Goal: Task Accomplishment & Management: Complete application form

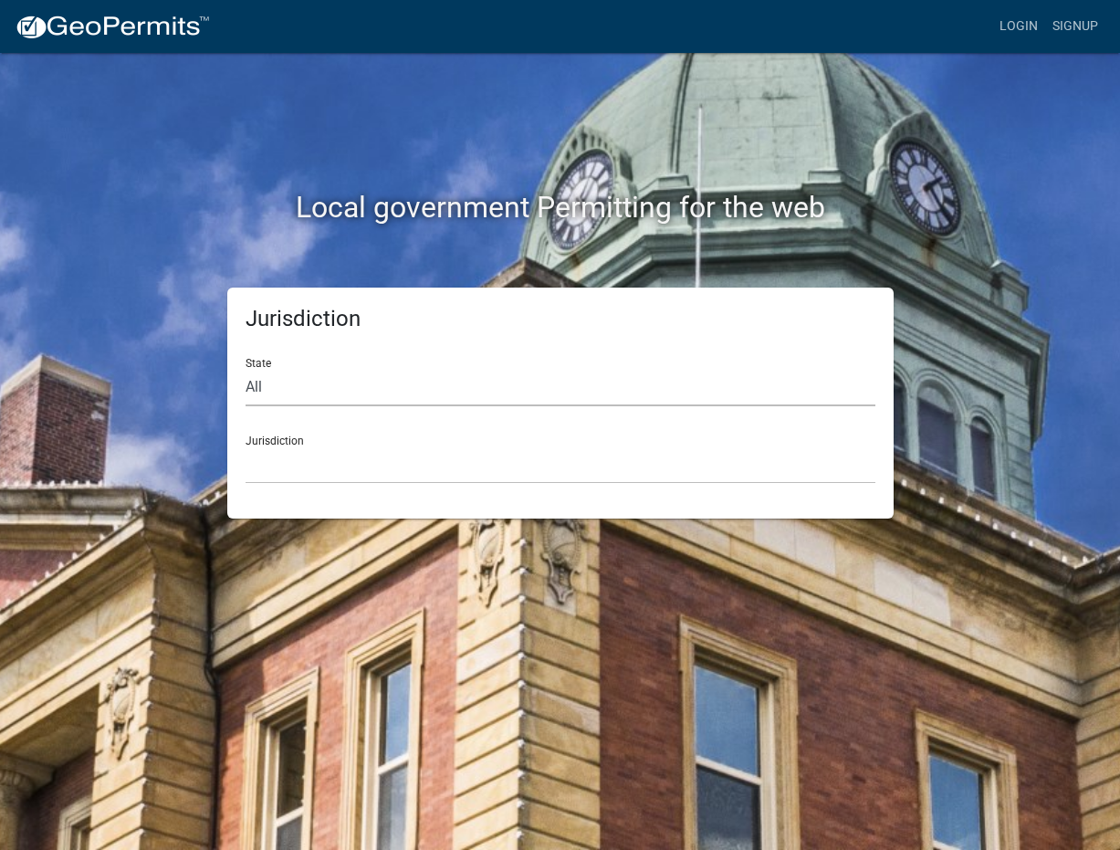
click at [319, 383] on select "All [US_STATE] [US_STATE] [US_STATE] [US_STATE] [US_STATE] [US_STATE] [US_STATE…" at bounding box center [561, 387] width 630 height 37
select select "[US_STATE]"
click at [246, 369] on select "All [US_STATE] [US_STATE] [US_STATE] [US_STATE] [US_STATE] [US_STATE] [US_STATE…" at bounding box center [561, 387] width 630 height 37
click at [299, 455] on select "[GEOGRAPHIC_DATA], [US_STATE][PERSON_NAME][GEOGRAPHIC_DATA], [US_STATE][PERSON_…" at bounding box center [561, 464] width 630 height 37
click at [294, 381] on select "All [US_STATE] [US_STATE] [US_STATE] [US_STATE] [US_STATE] [US_STATE] [US_STATE…" at bounding box center [561, 387] width 630 height 37
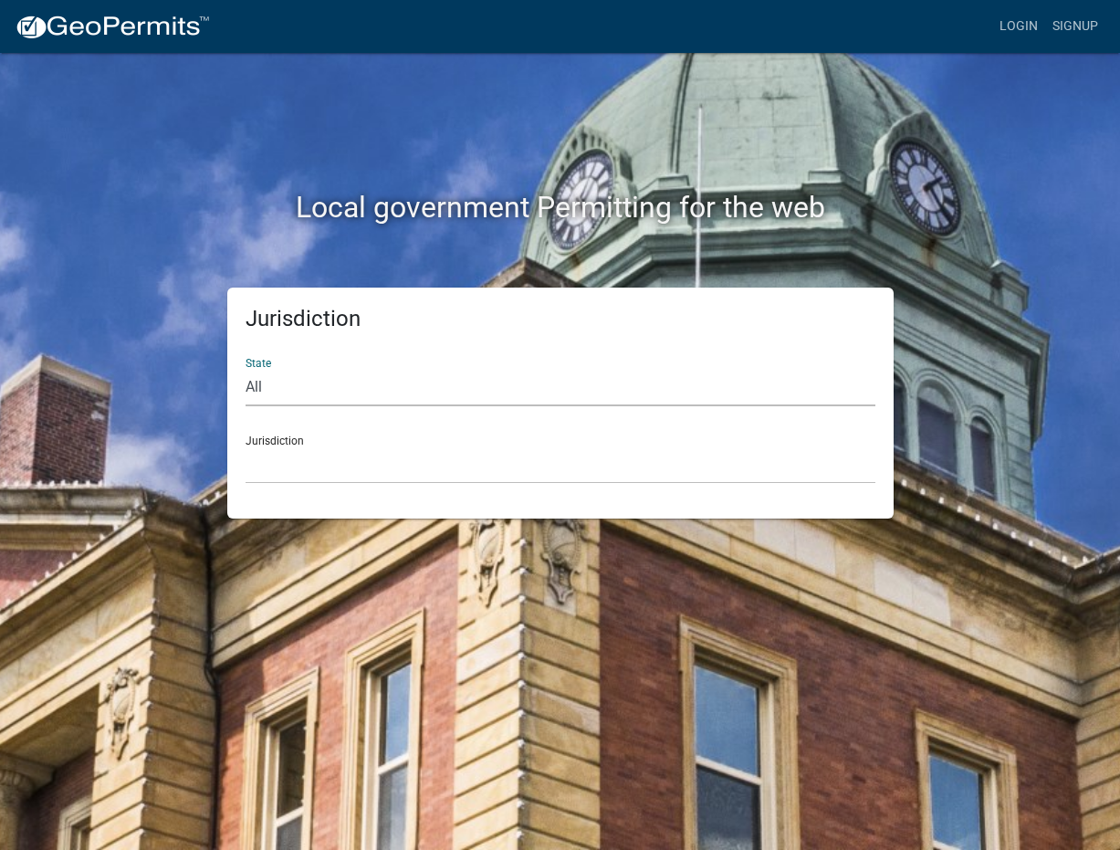
click at [246, 369] on select "All [US_STATE] [US_STATE] [US_STATE] [US_STATE] [US_STATE] [US_STATE] [US_STATE…" at bounding box center [561, 387] width 630 height 37
click at [295, 452] on select "[GEOGRAPHIC_DATA], [US_STATE][PERSON_NAME][GEOGRAPHIC_DATA], [US_STATE][PERSON_…" at bounding box center [561, 464] width 630 height 37
click at [246, 446] on select "[GEOGRAPHIC_DATA], [US_STATE][PERSON_NAME][GEOGRAPHIC_DATA], [US_STATE][PERSON_…" at bounding box center [561, 464] width 630 height 37
click at [499, 469] on select "[GEOGRAPHIC_DATA], [US_STATE][PERSON_NAME][GEOGRAPHIC_DATA], [US_STATE][PERSON_…" at bounding box center [561, 464] width 630 height 37
click at [1018, 16] on link "Login" at bounding box center [1018, 26] width 53 height 35
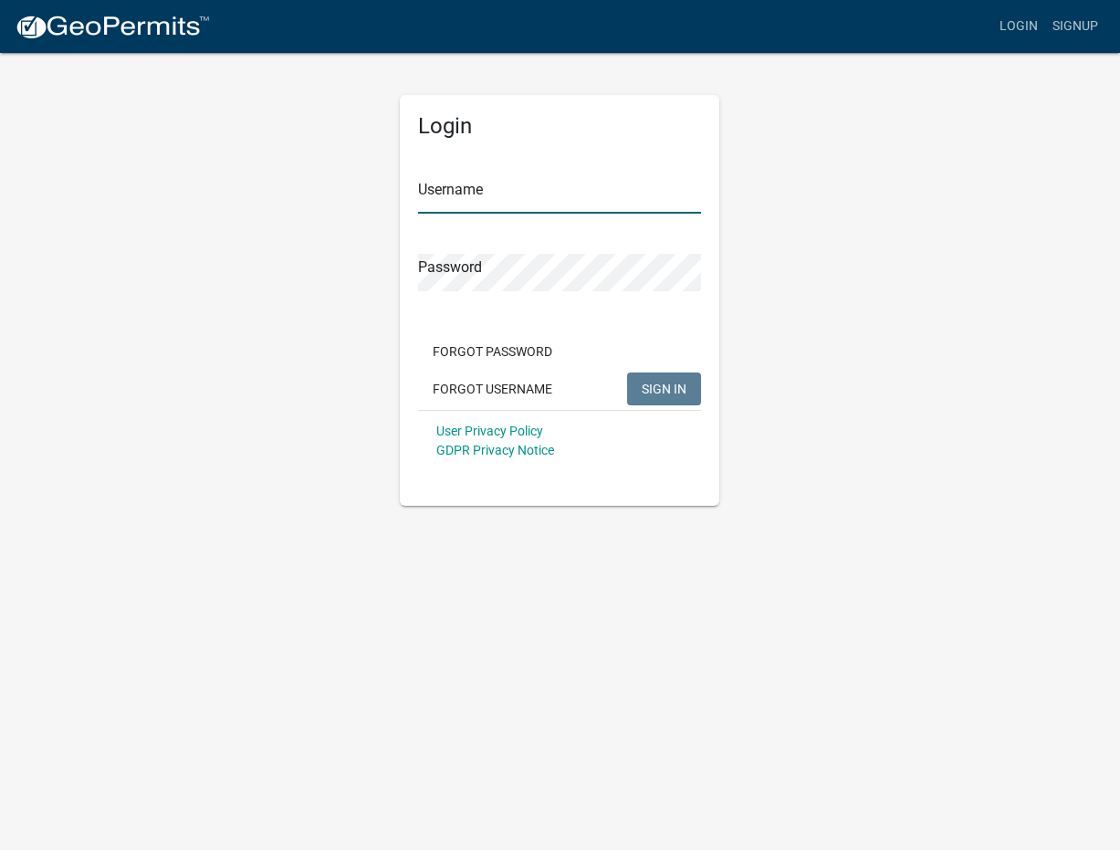
click at [487, 199] on input "Username" at bounding box center [559, 194] width 283 height 37
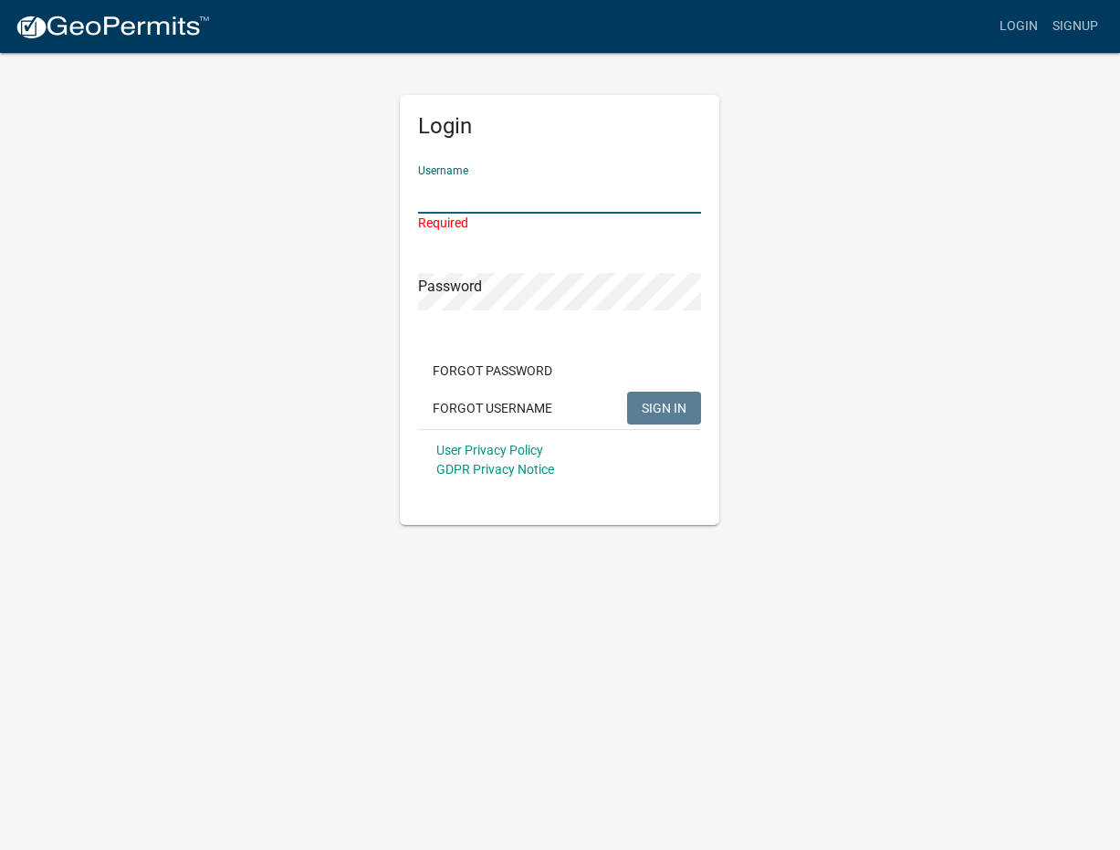
type input "FlintRiverRV"
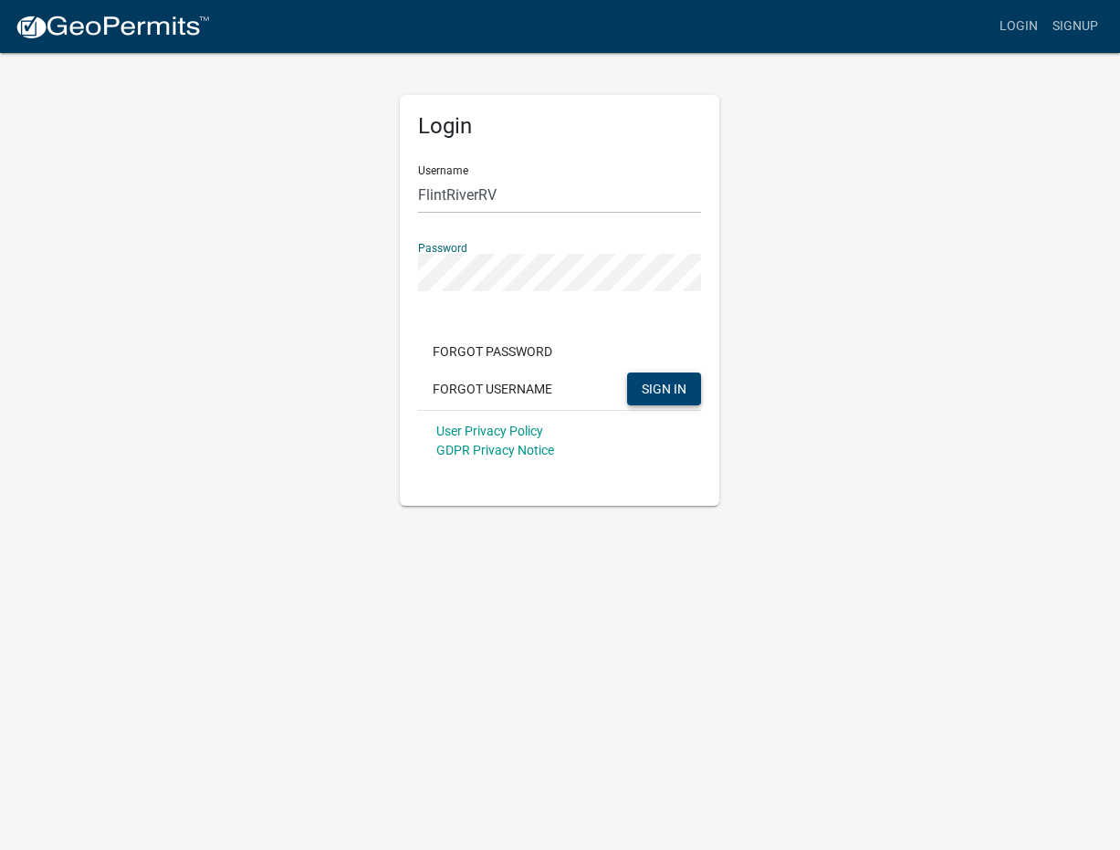
click at [666, 395] on span "SIGN IN" at bounding box center [664, 388] width 45 height 15
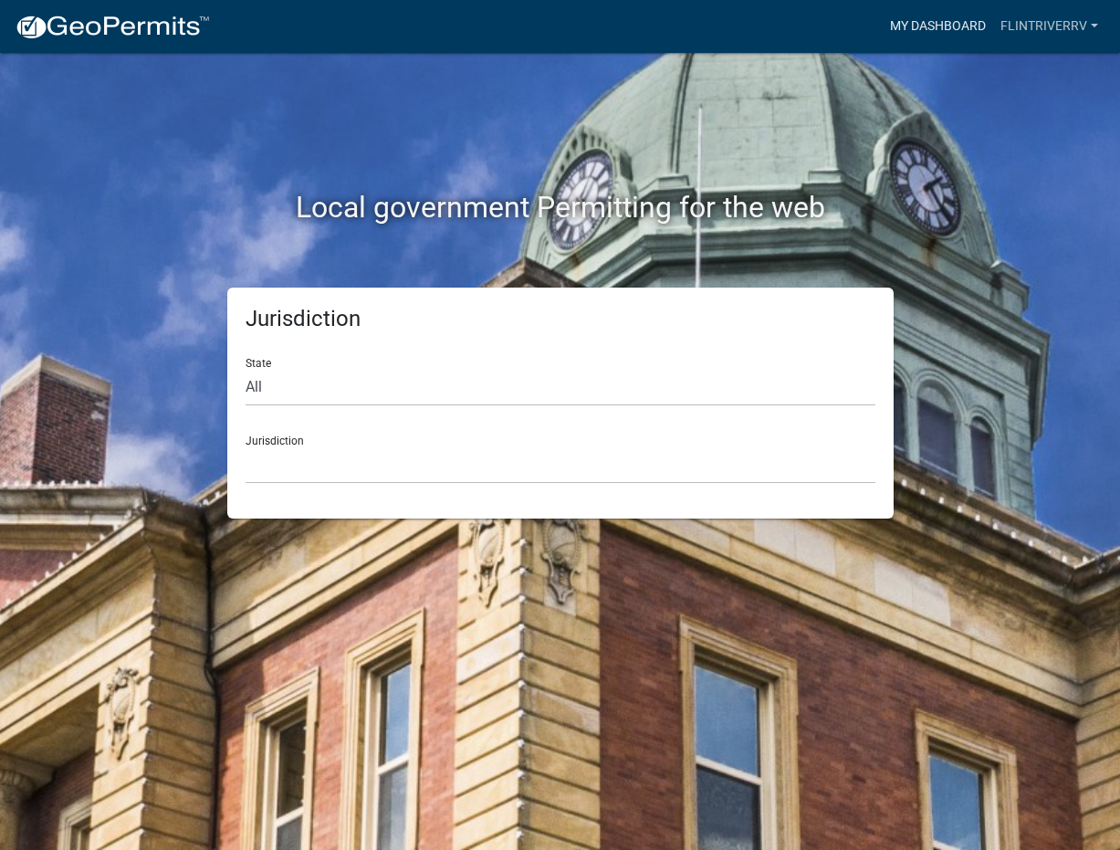
click at [953, 21] on link "My Dashboard" at bounding box center [938, 26] width 110 height 35
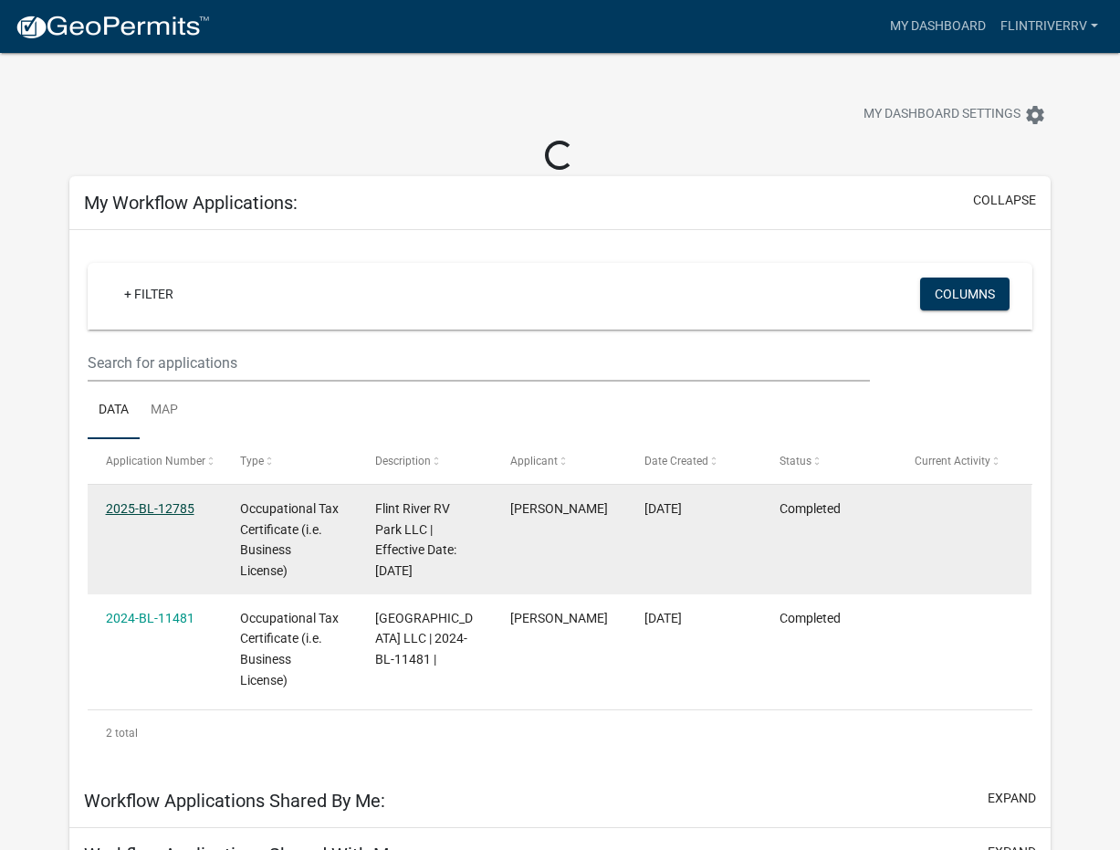
click at [164, 508] on datatable-body-cell "2025-BL-12785" at bounding box center [155, 540] width 135 height 110
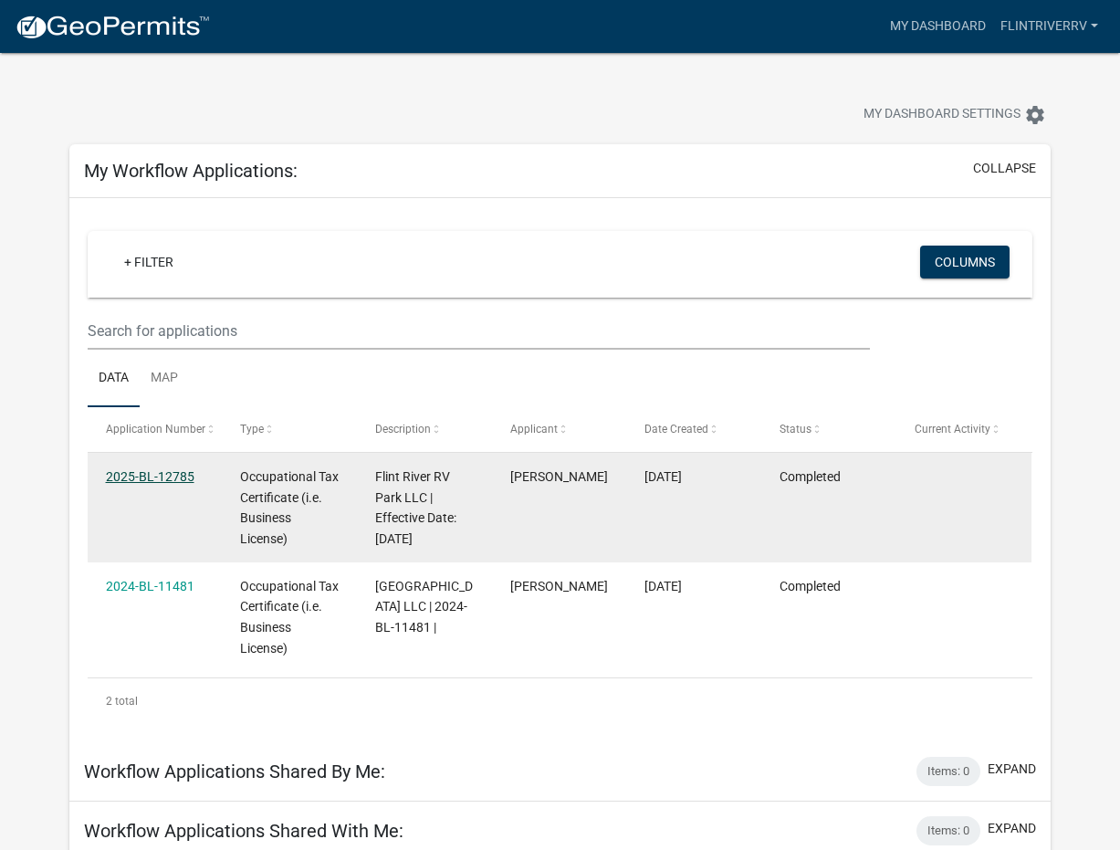
click at [160, 477] on link "2025-BL-12785" at bounding box center [150, 476] width 89 height 15
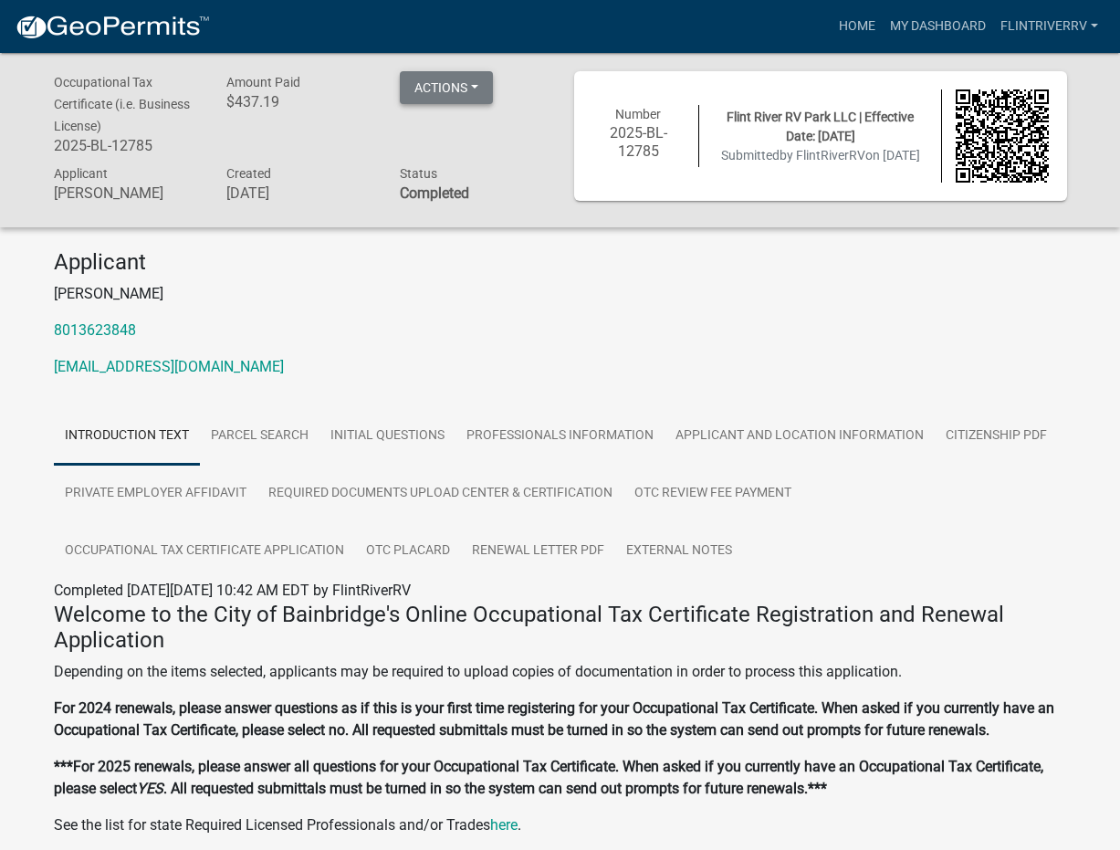
click at [460, 91] on button "Actions" at bounding box center [446, 87] width 93 height 33
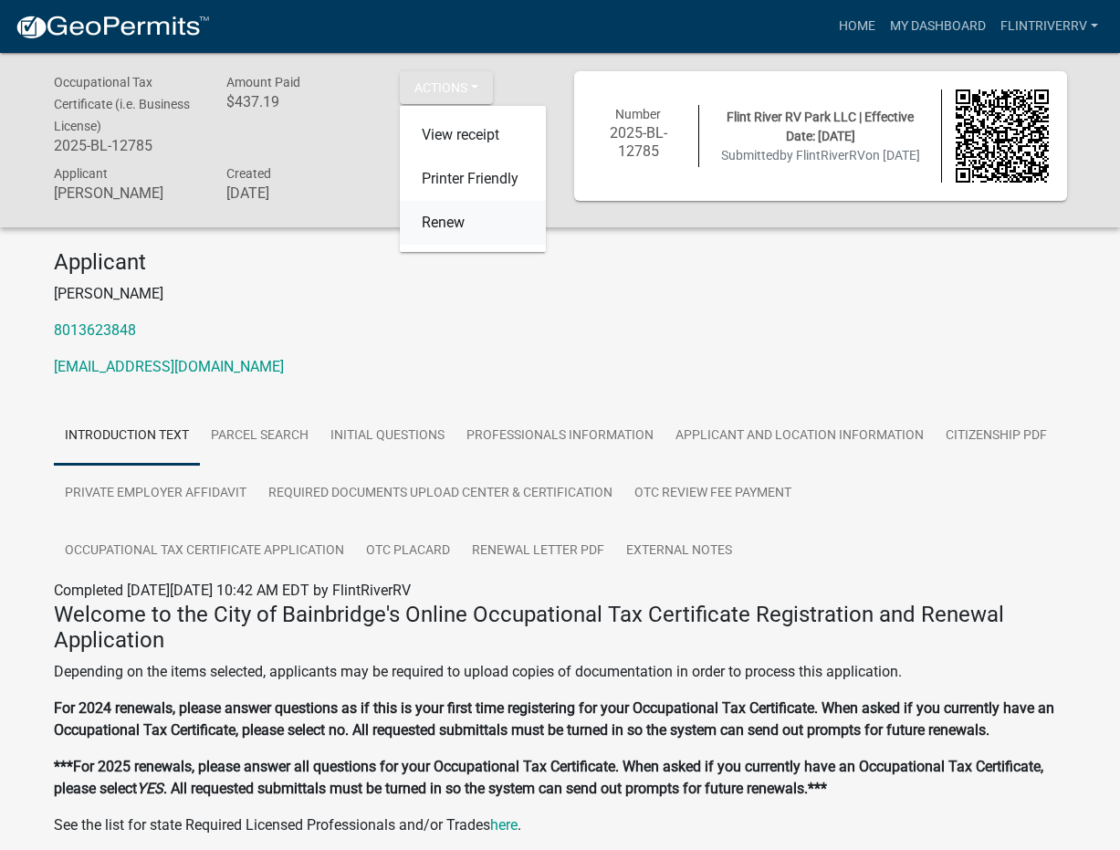
click at [448, 219] on link "Renew" at bounding box center [473, 223] width 146 height 44
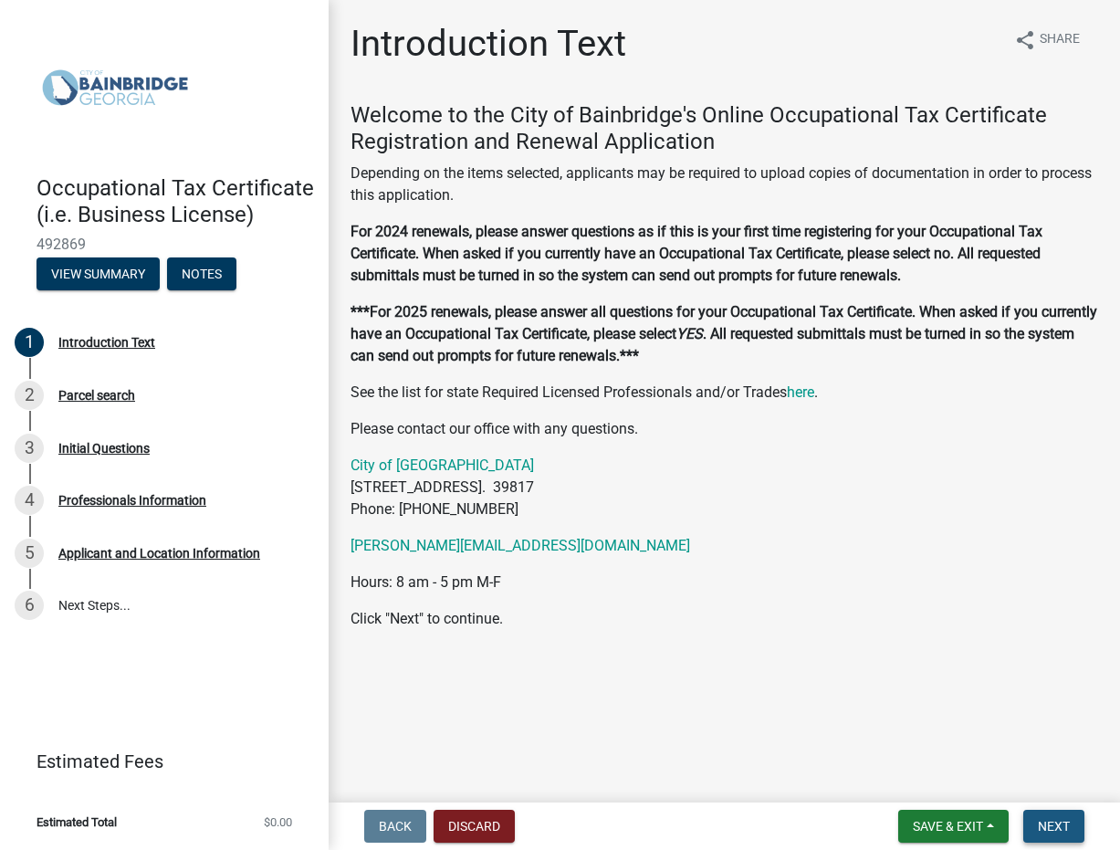
click at [1053, 823] on span "Next" at bounding box center [1054, 826] width 32 height 15
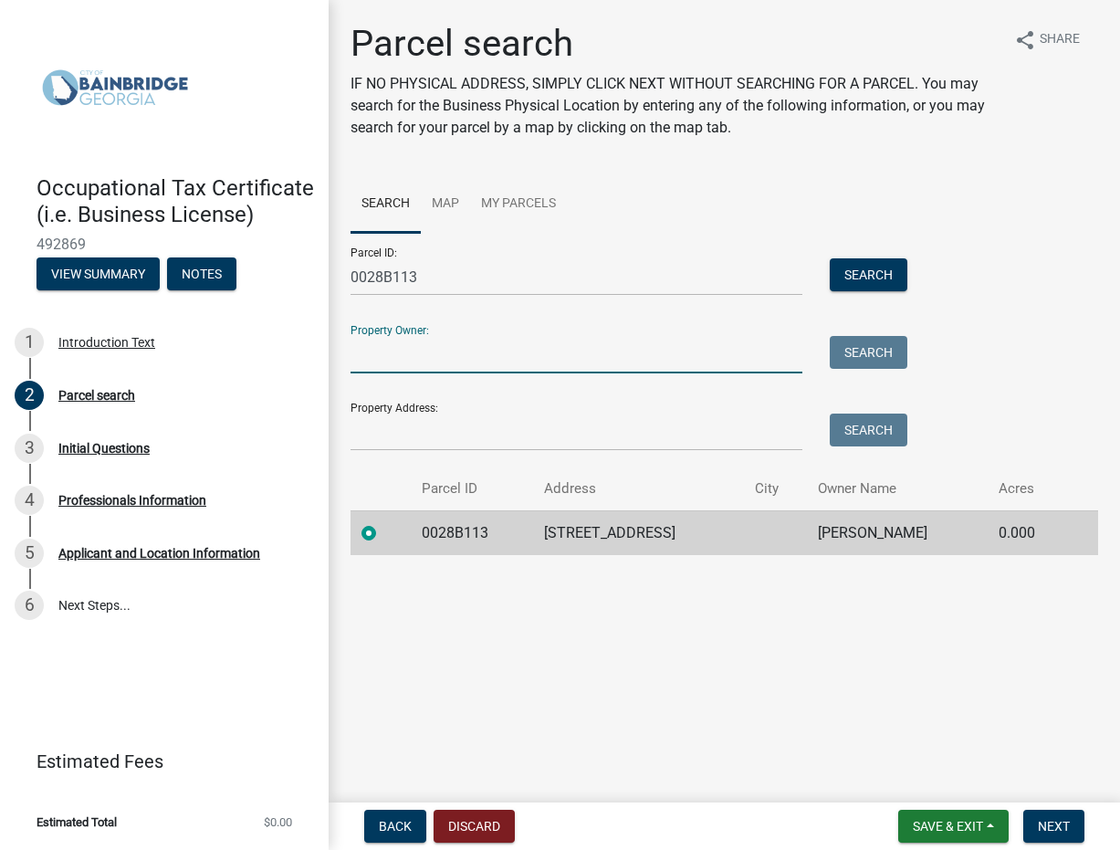
click at [632, 361] on input "Property Owner:" at bounding box center [577, 354] width 452 height 37
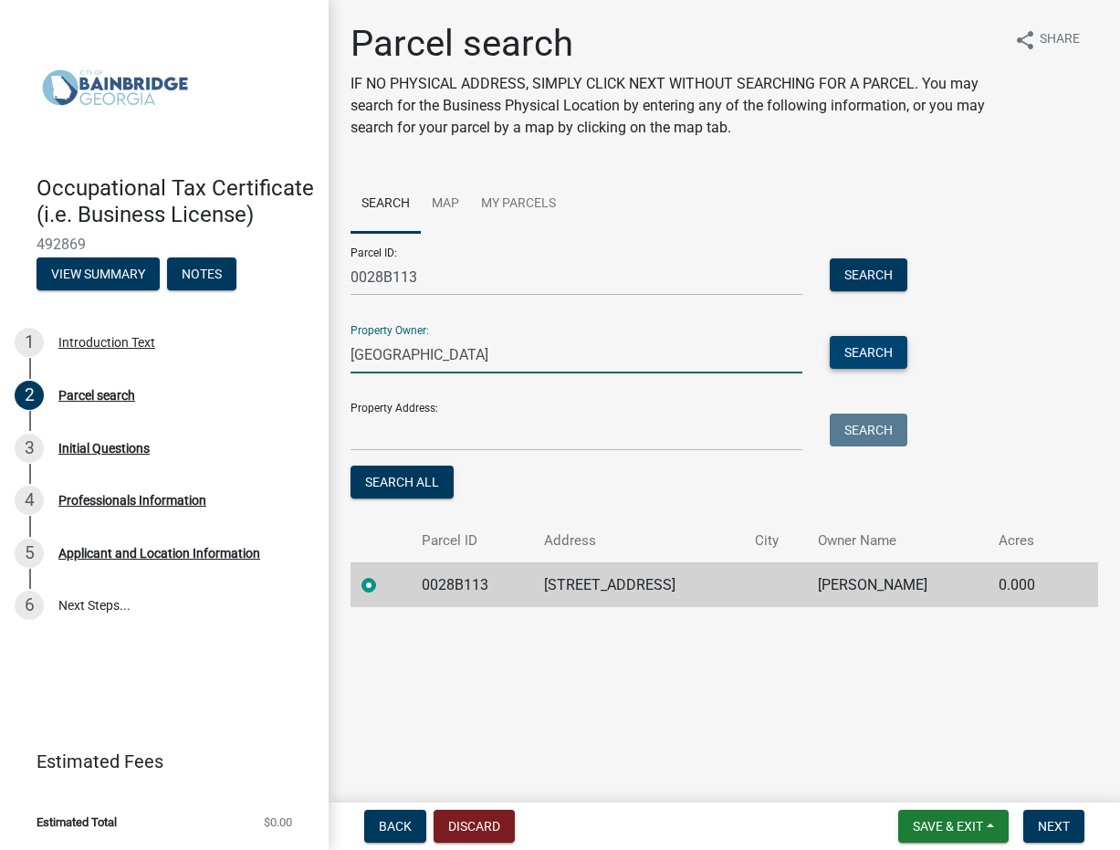
type input "[GEOGRAPHIC_DATA]"
click at [892, 351] on button "Search" at bounding box center [869, 352] width 78 height 33
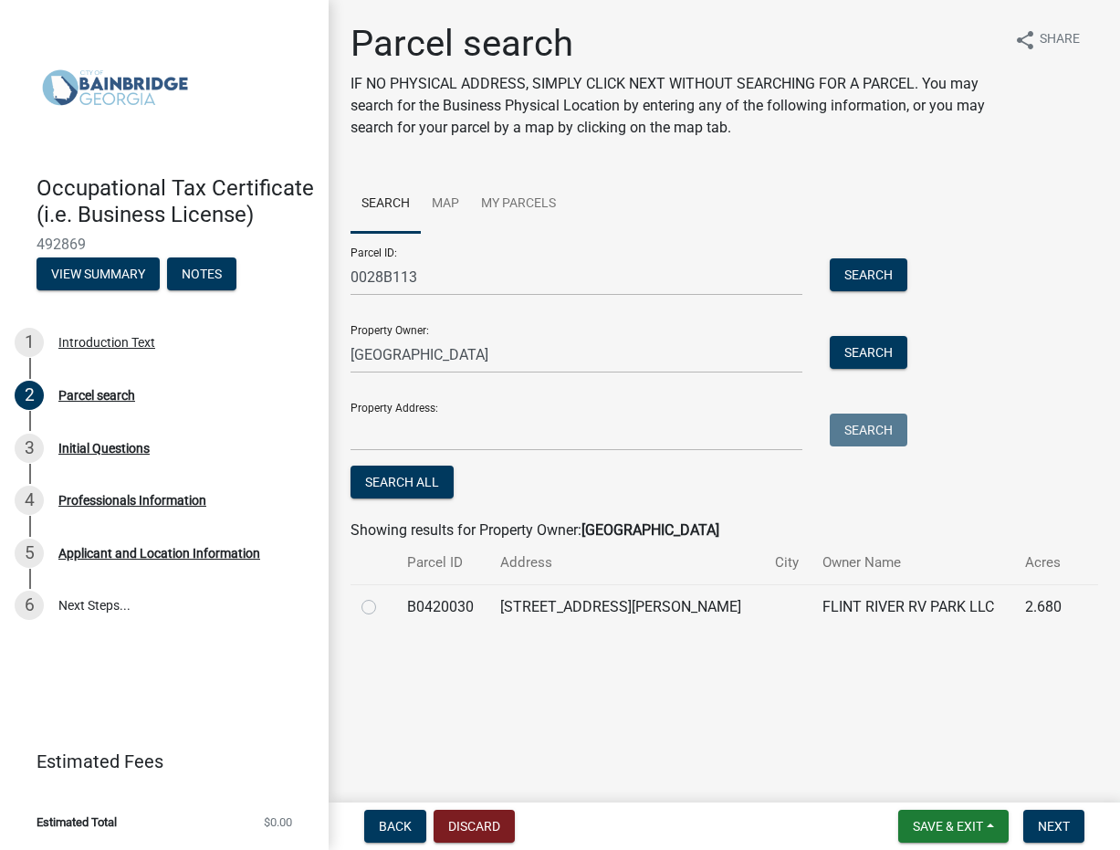
click at [383, 596] on label at bounding box center [383, 596] width 0 height 0
click at [383, 605] on input "radio" at bounding box center [389, 602] width 12 height 12
radio input "true"
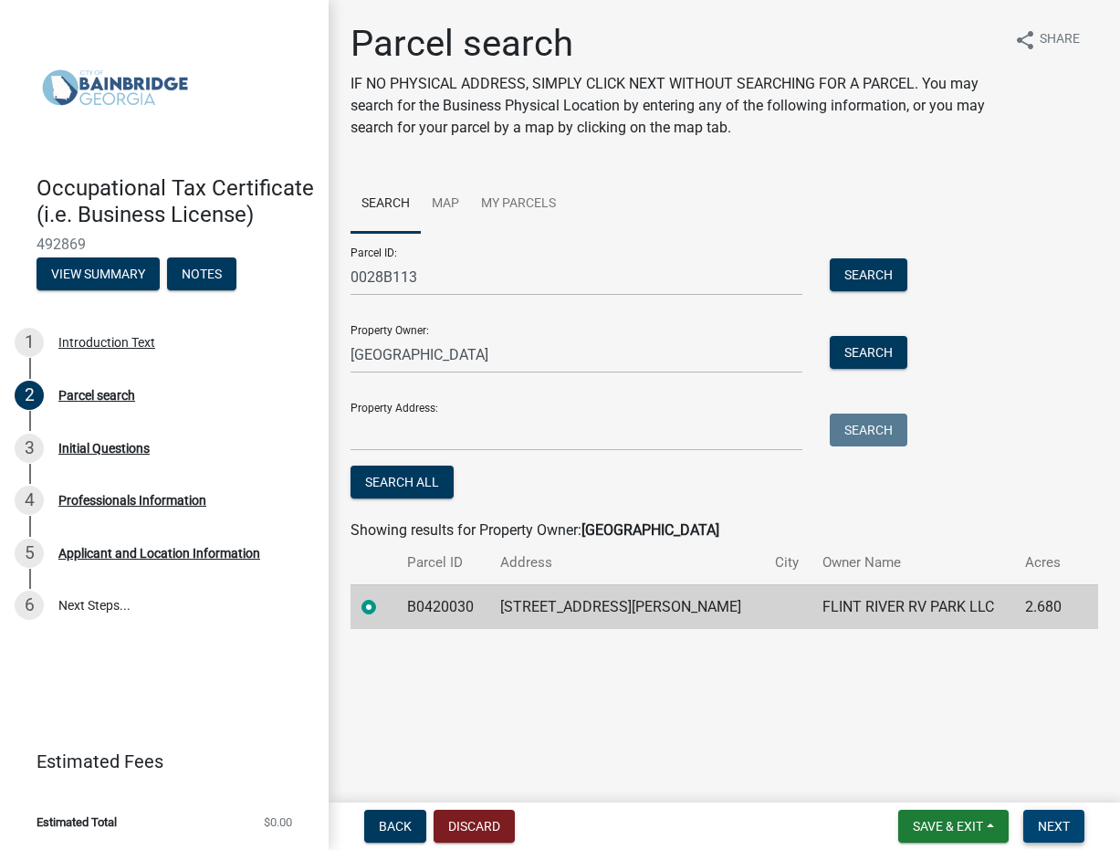
click at [1063, 827] on span "Next" at bounding box center [1054, 826] width 32 height 15
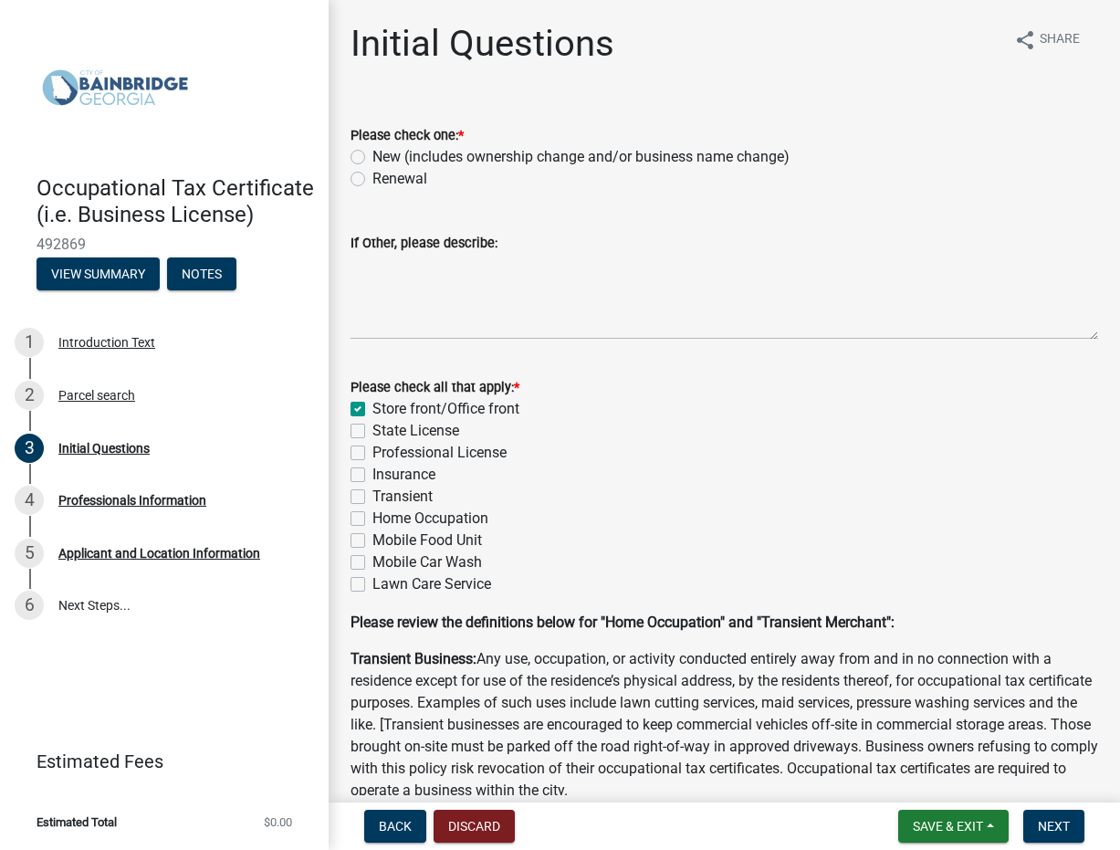
click at [372, 181] on label "Renewal" at bounding box center [399, 179] width 55 height 22
click at [372, 180] on input "Renewal" at bounding box center [378, 174] width 12 height 12
radio input "true"
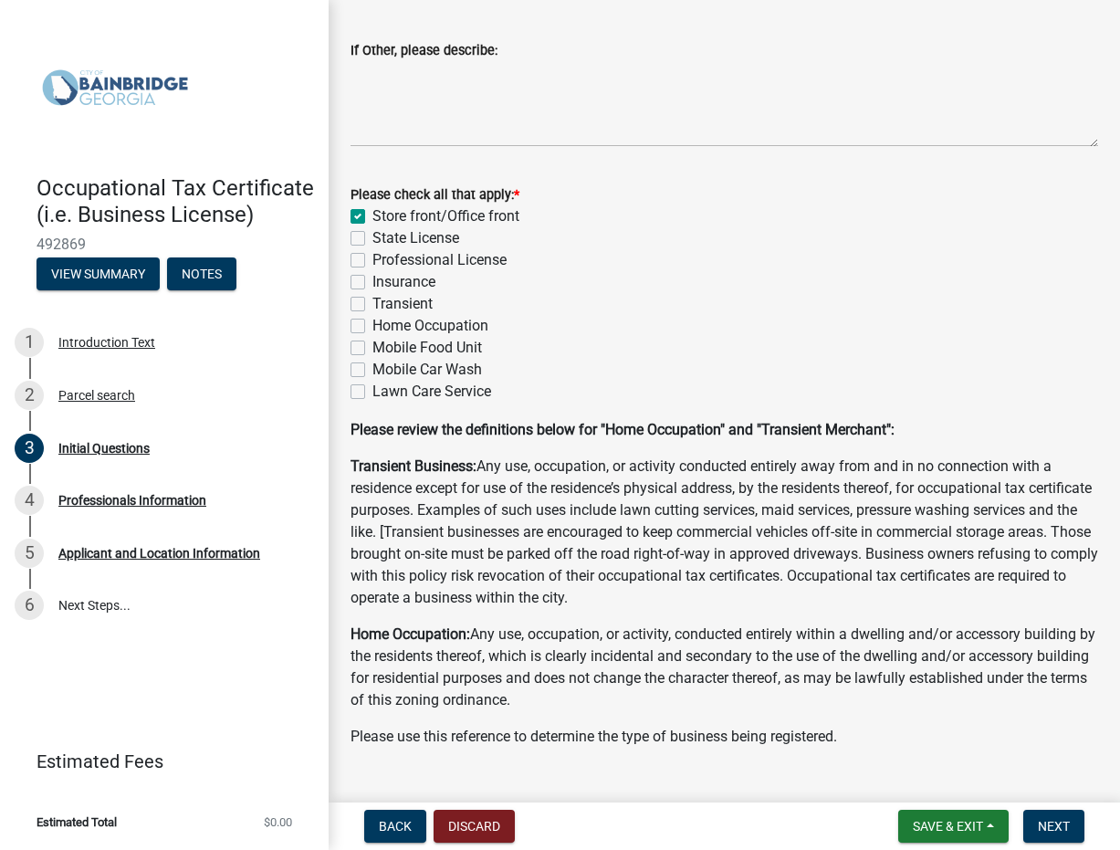
scroll to position [231, 0]
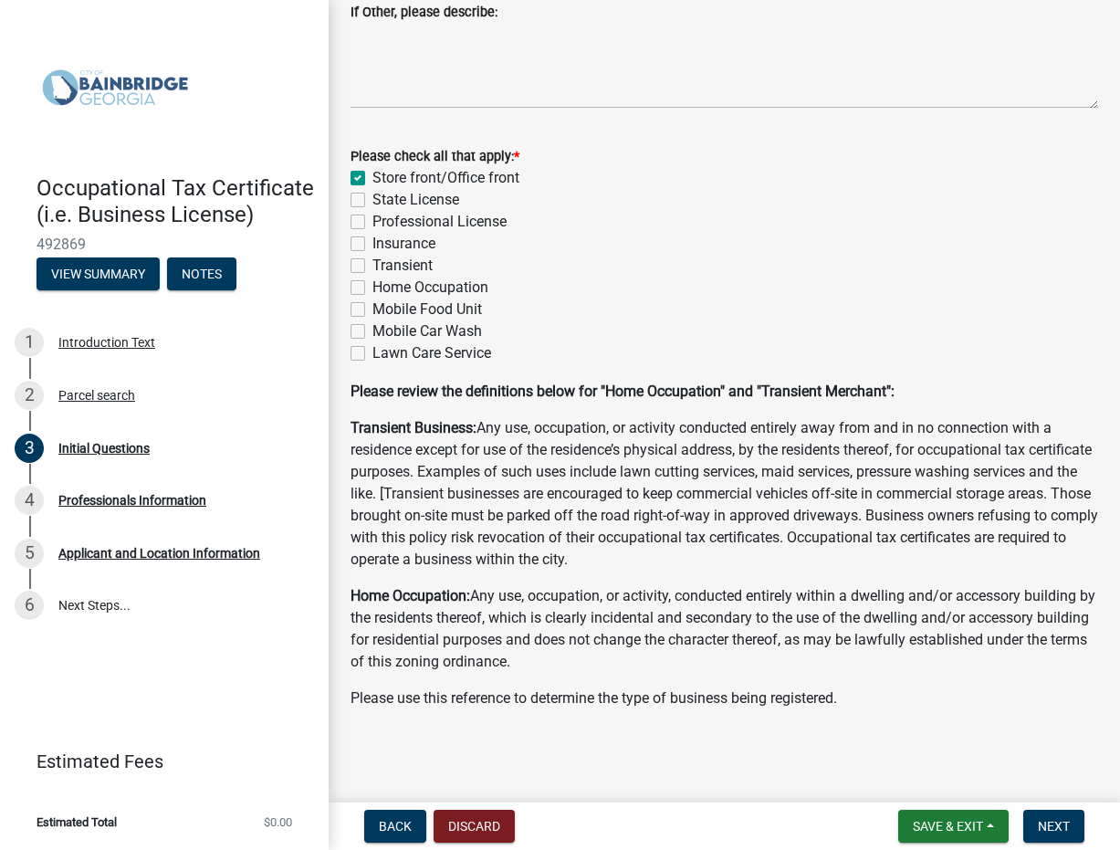
click at [372, 265] on label "Transient" at bounding box center [402, 266] width 60 height 22
click at [372, 265] on input "Transient" at bounding box center [378, 261] width 12 height 12
checkbox input "true"
checkbox input "false"
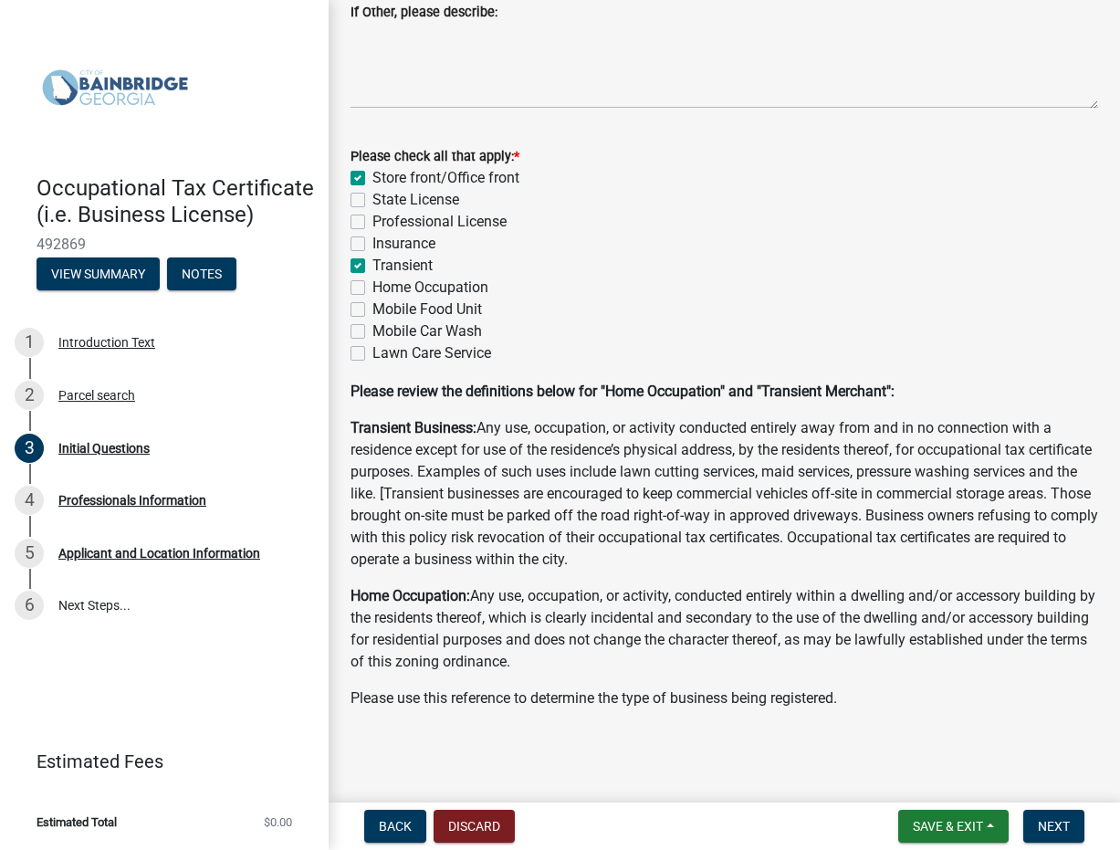
checkbox input "false"
checkbox input "true"
checkbox input "false"
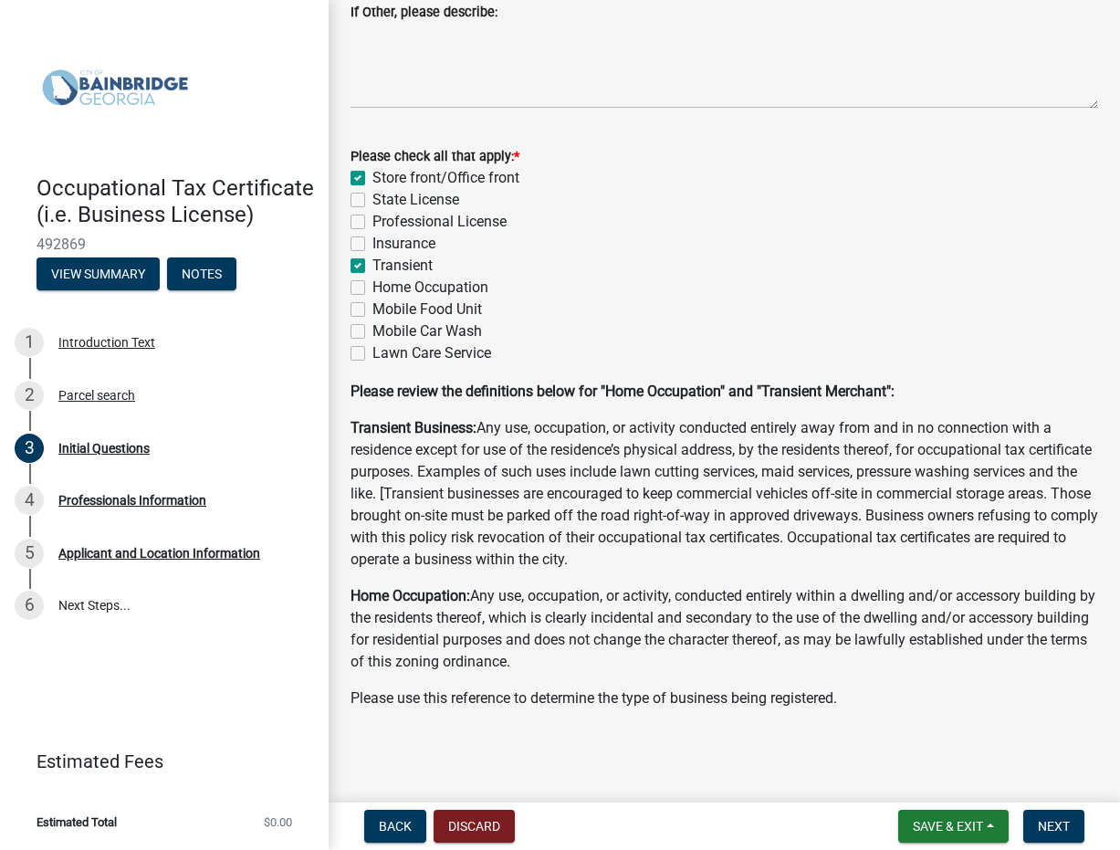
checkbox input "false"
click at [372, 263] on label "Transient" at bounding box center [402, 266] width 60 height 22
click at [372, 263] on input "Transient" at bounding box center [378, 261] width 12 height 12
checkbox input "false"
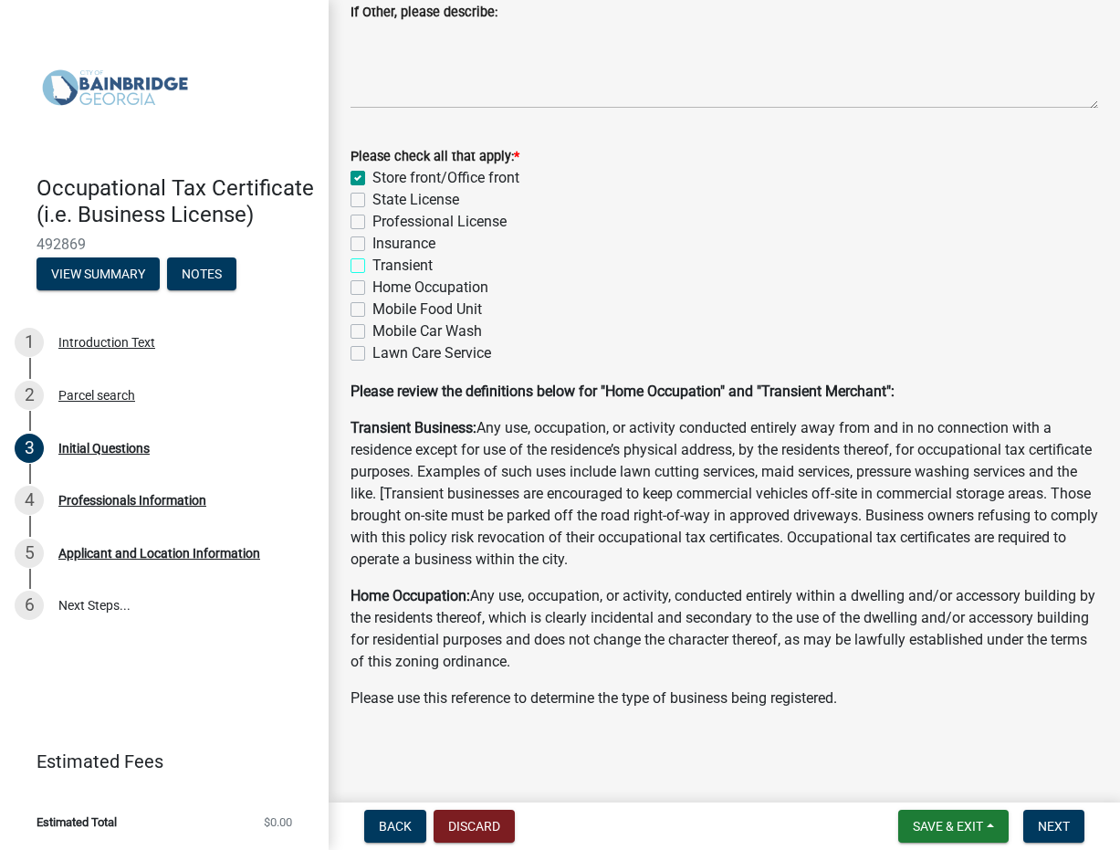
checkbox input "true"
checkbox input "false"
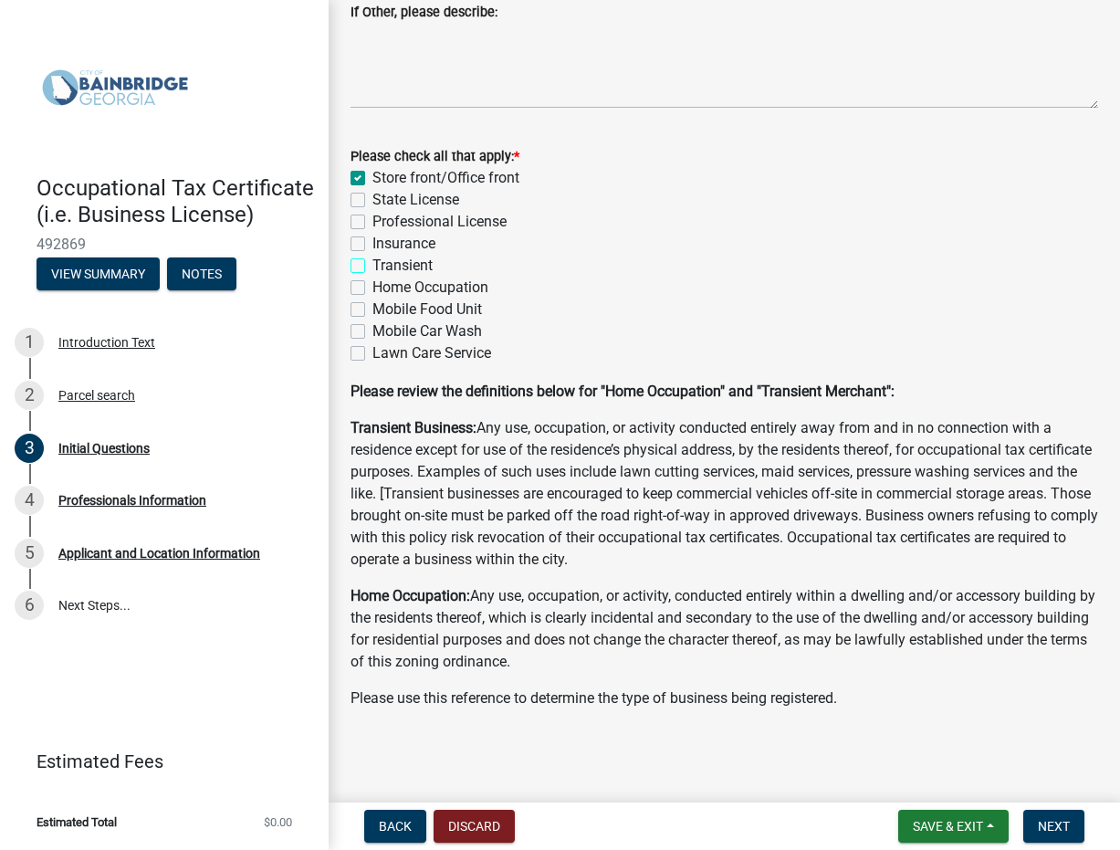
checkbox input "false"
click at [1063, 826] on span "Next" at bounding box center [1054, 826] width 32 height 15
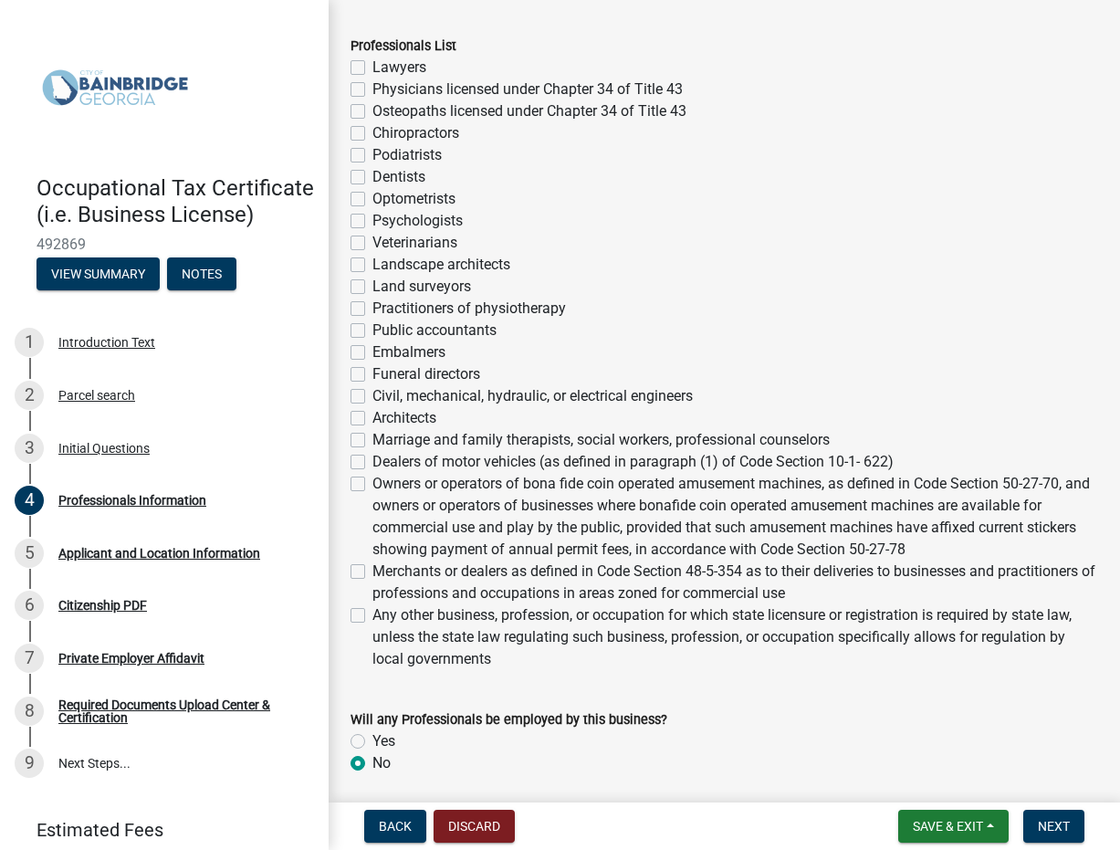
scroll to position [511, 0]
click at [372, 612] on label "Any other business, profession, or occupation for which state licensure or regi…" at bounding box center [735, 636] width 726 height 66
click at [372, 612] on input "Any other business, profession, or occupation for which state licensure or regi…" at bounding box center [378, 609] width 12 height 12
checkbox input "true"
checkbox input "false"
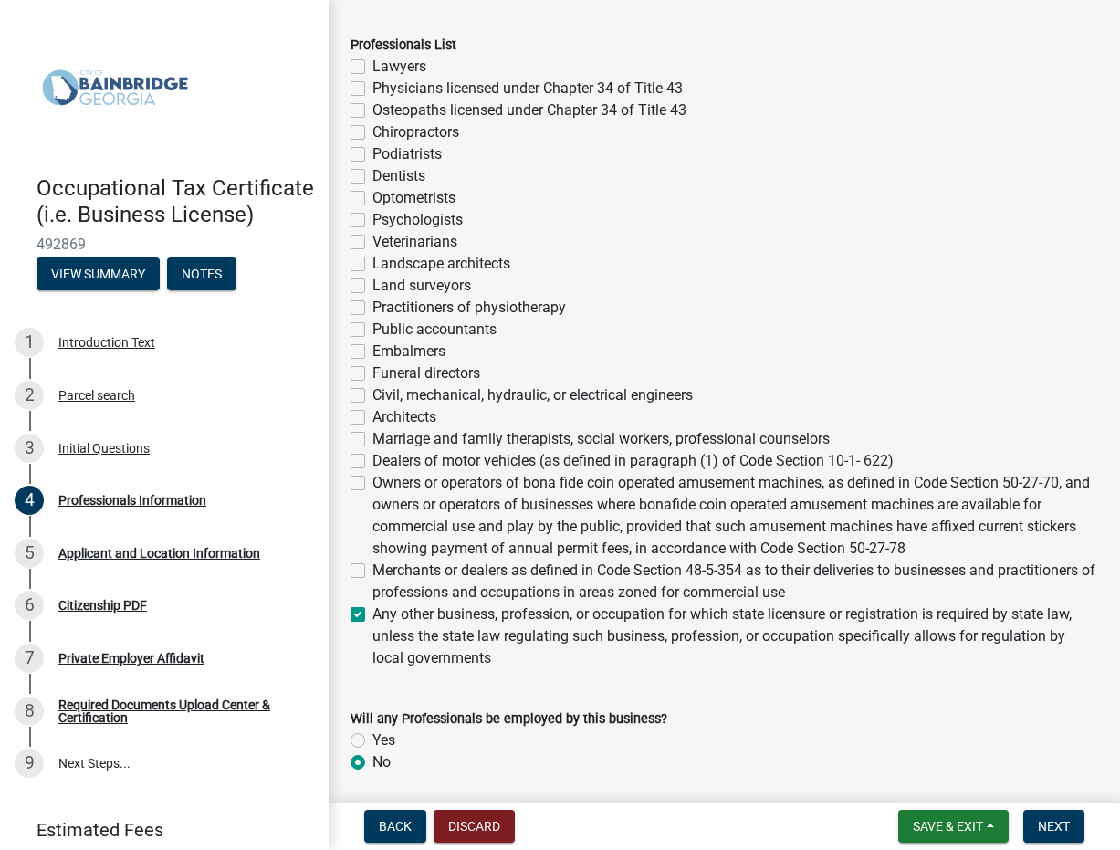
checkbox input "false"
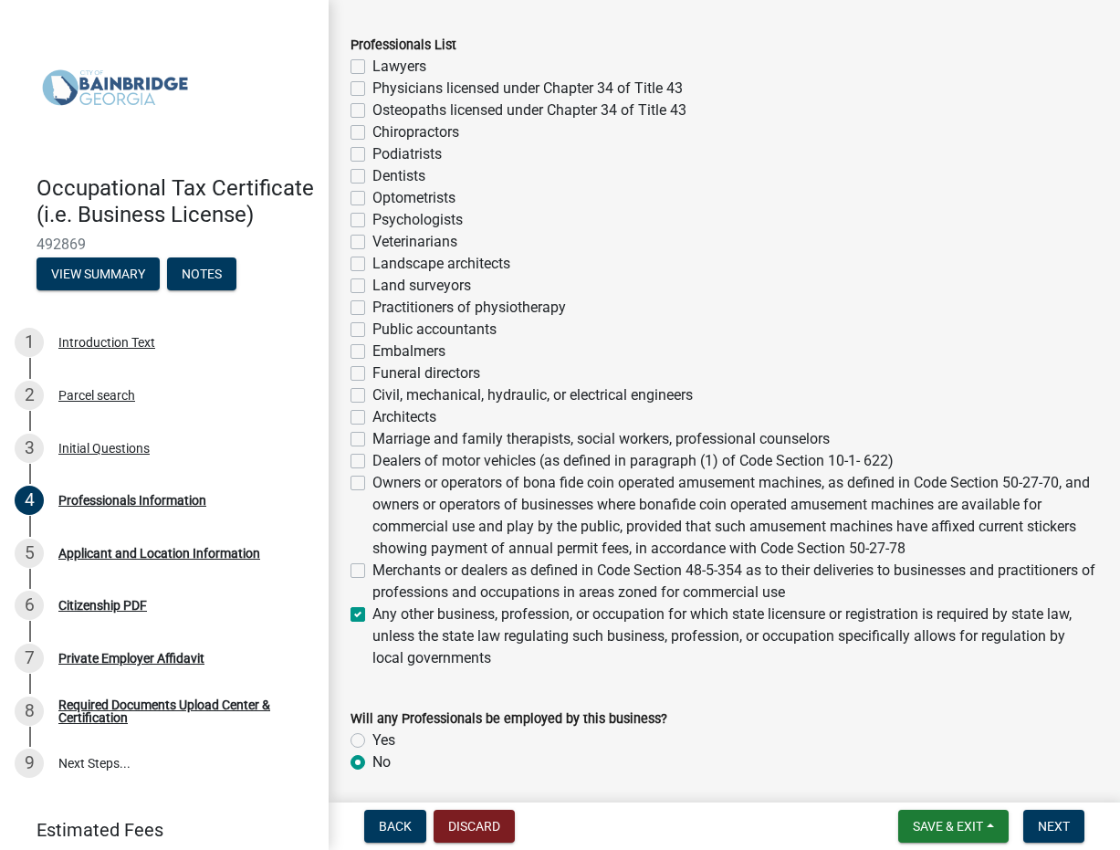
checkbox input "false"
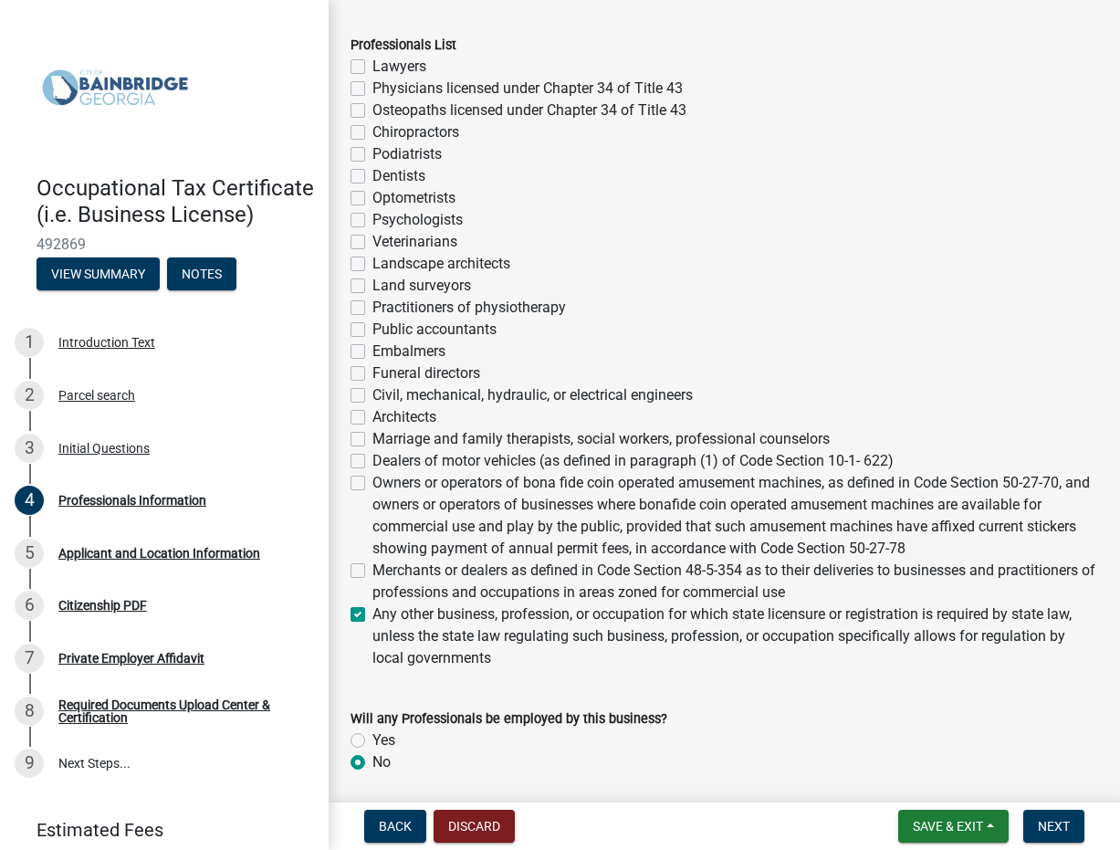
checkbox input "false"
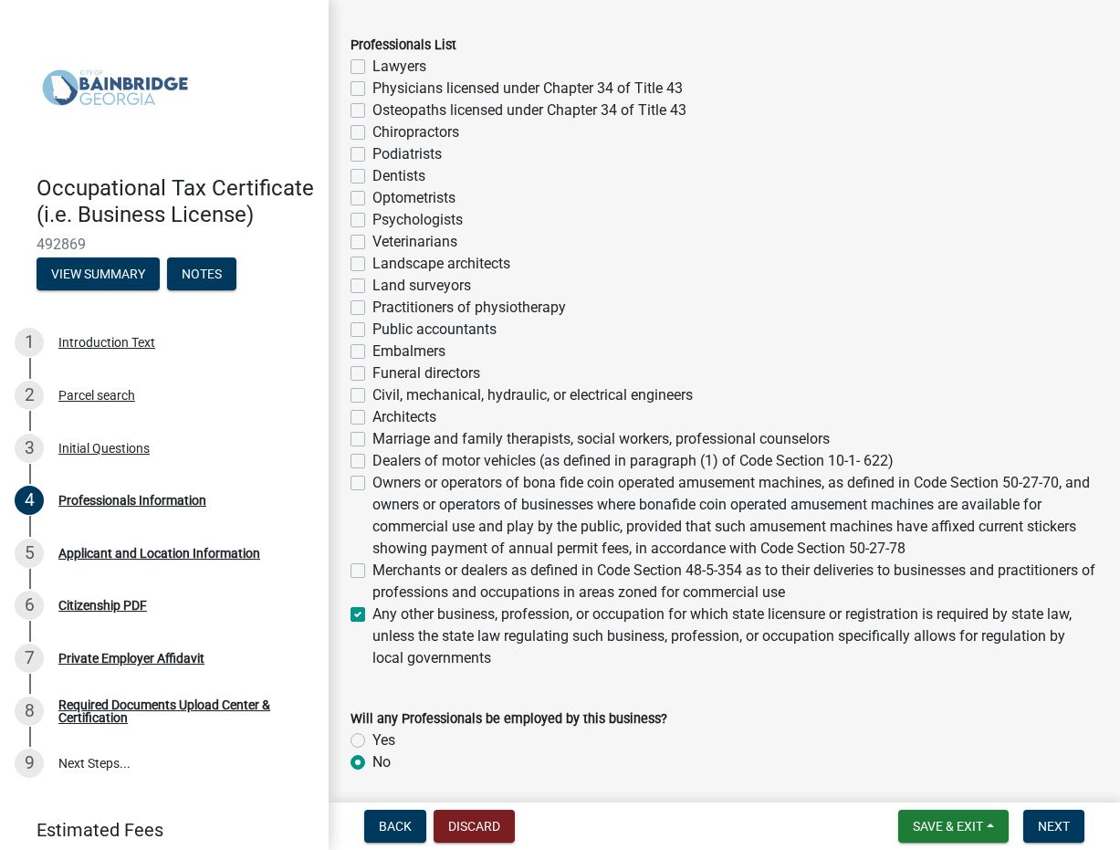
checkbox input "false"
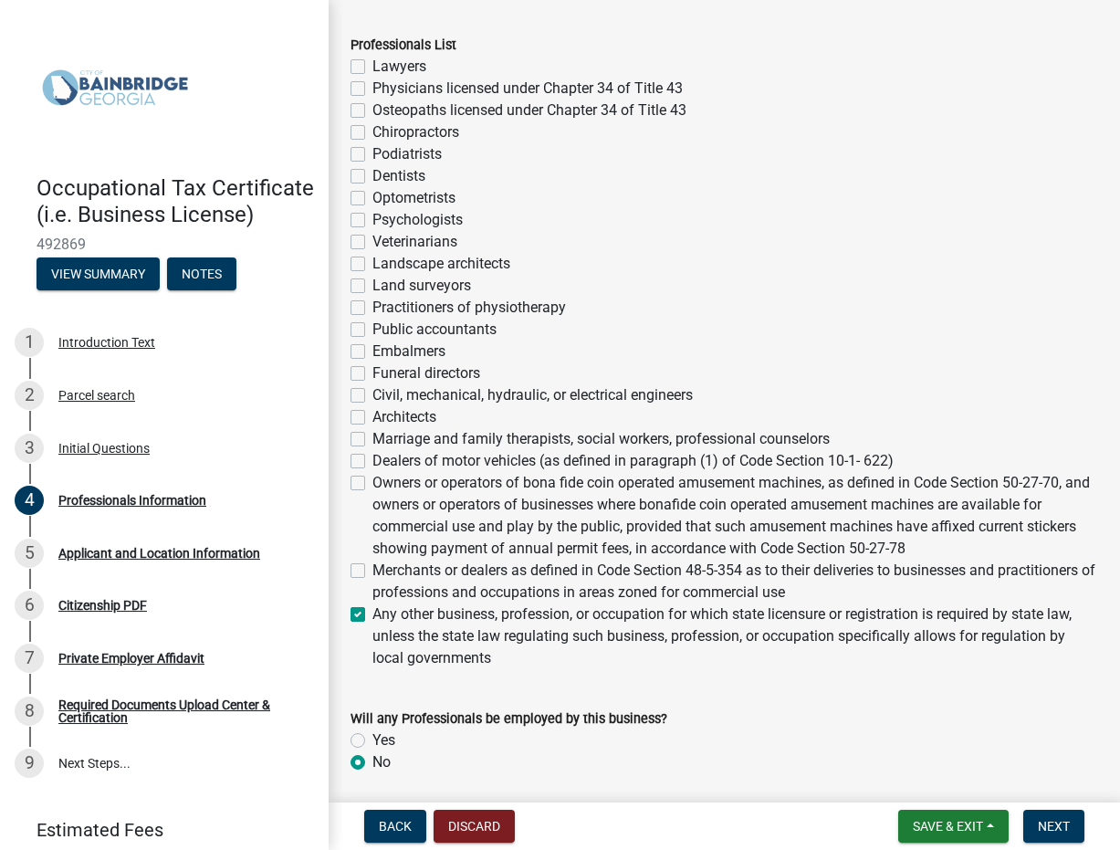
checkbox input "true"
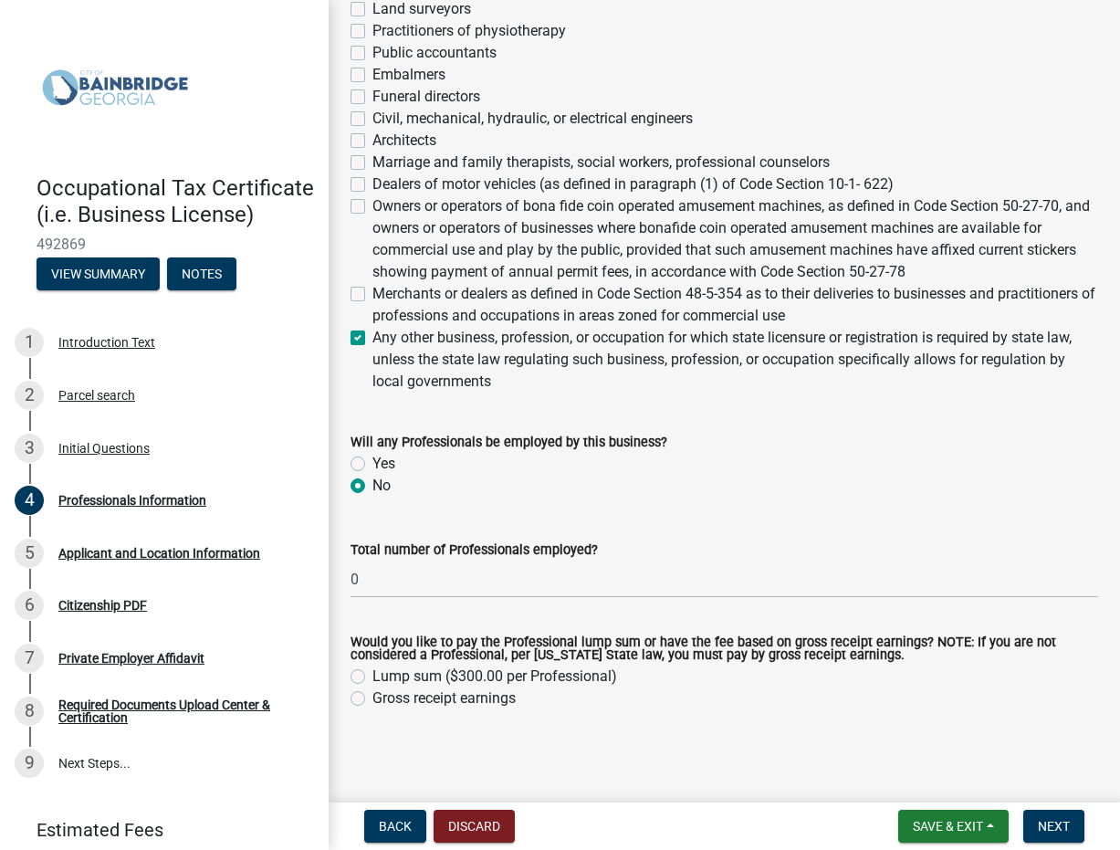
scroll to position [790, 0]
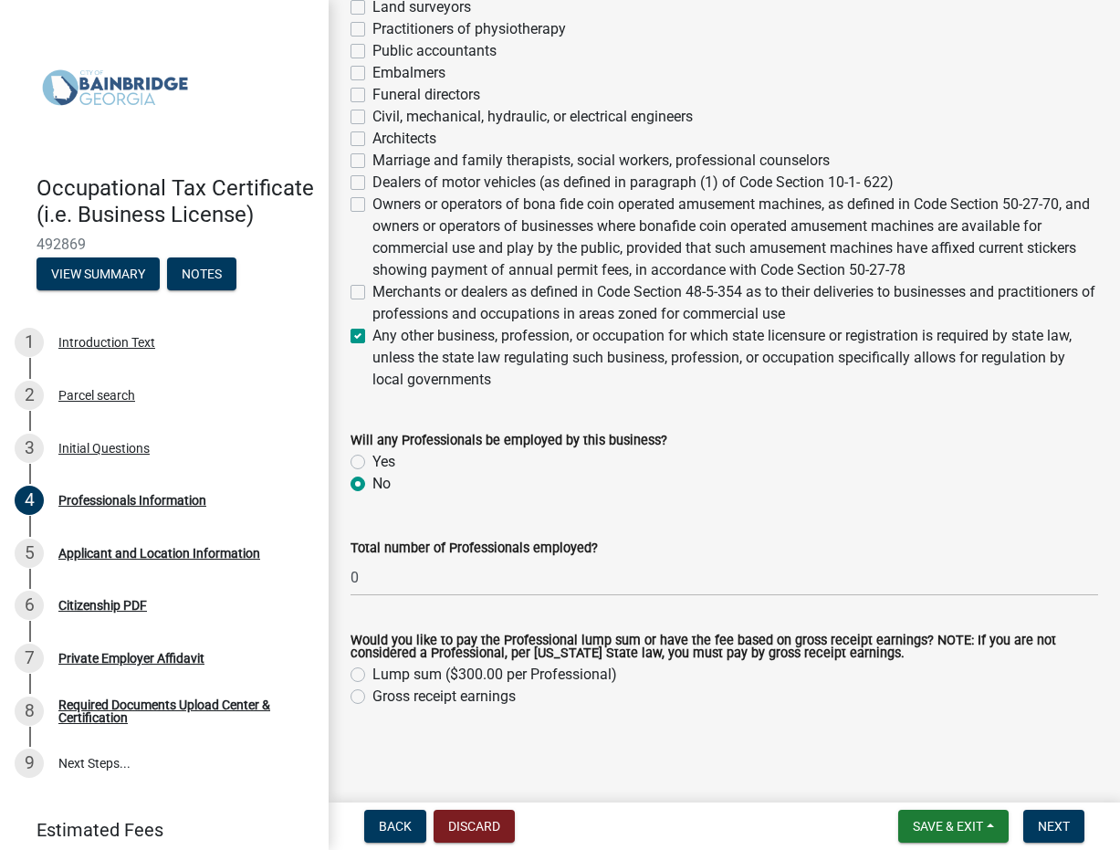
click at [372, 696] on label "Gross receipt earnings" at bounding box center [443, 697] width 143 height 22
click at [372, 696] on input "Gross receipt earnings" at bounding box center [378, 692] width 12 height 12
radio input "true"
click at [1055, 835] on button "Next" at bounding box center [1053, 826] width 61 height 33
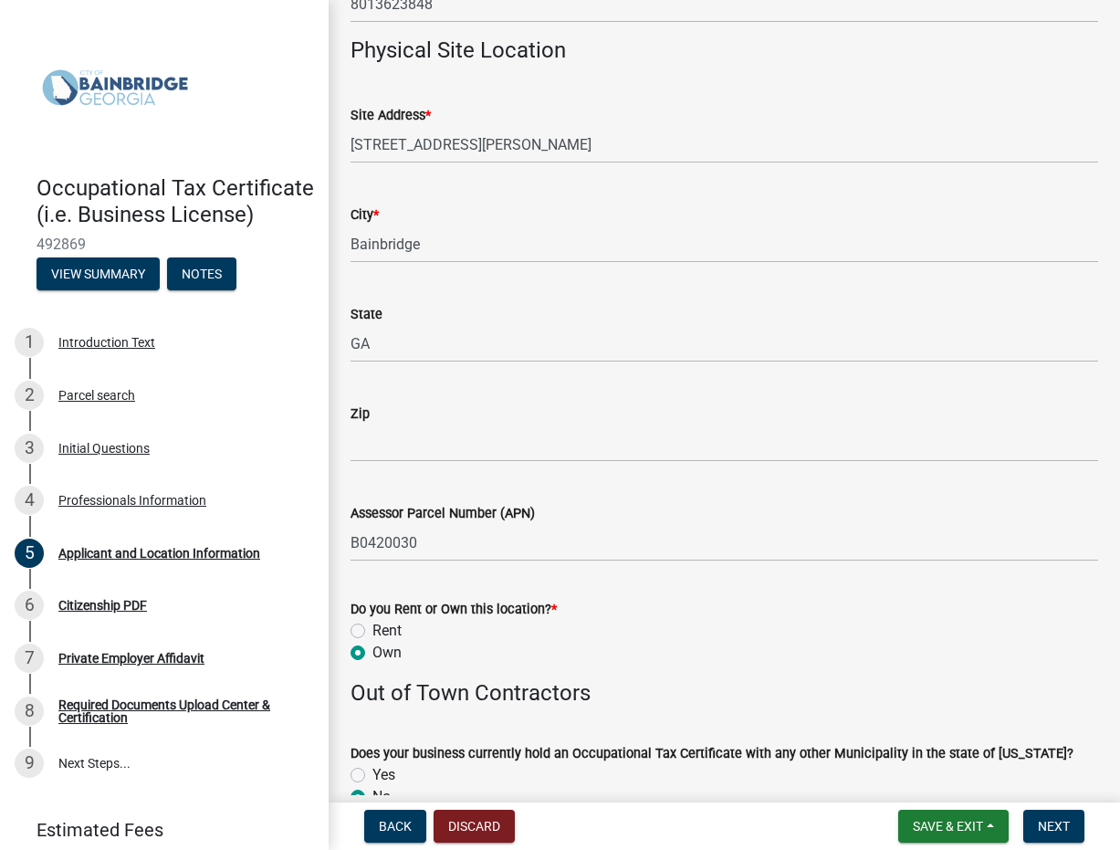
scroll to position [1407, 0]
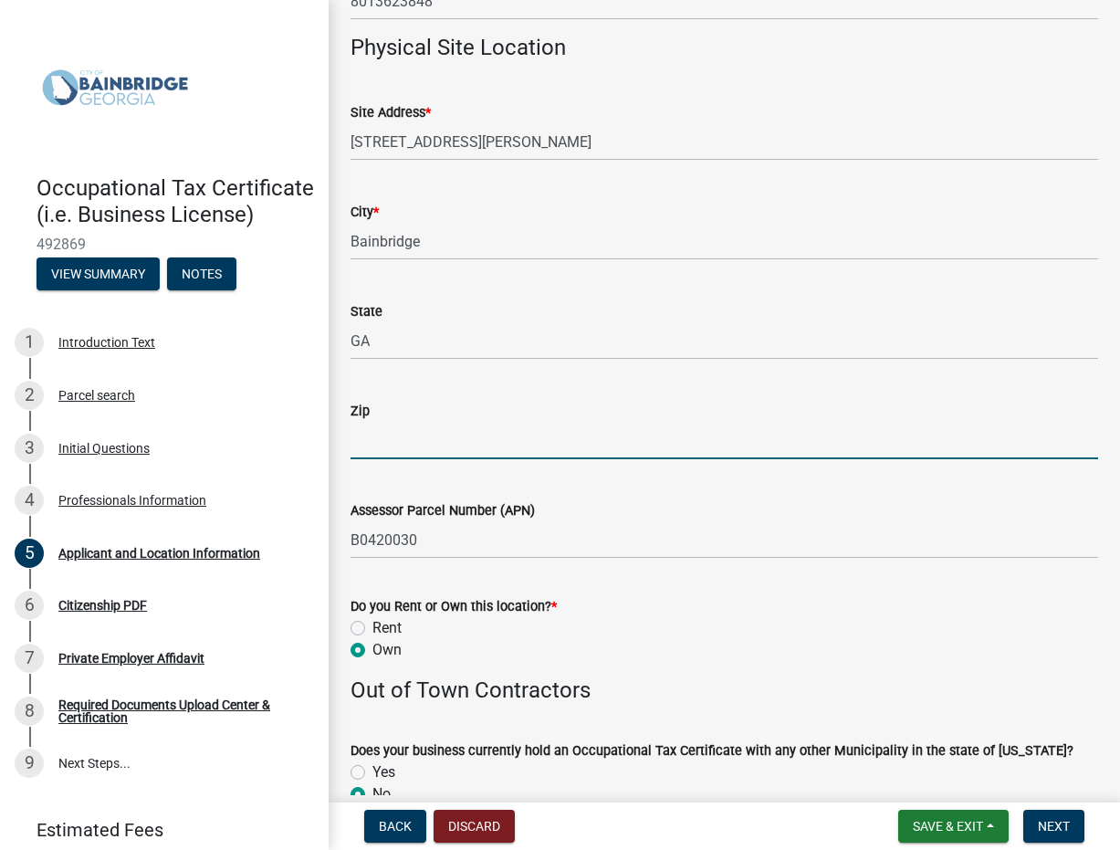
click at [393, 442] on input "Zip" at bounding box center [725, 440] width 748 height 37
type input "39819"
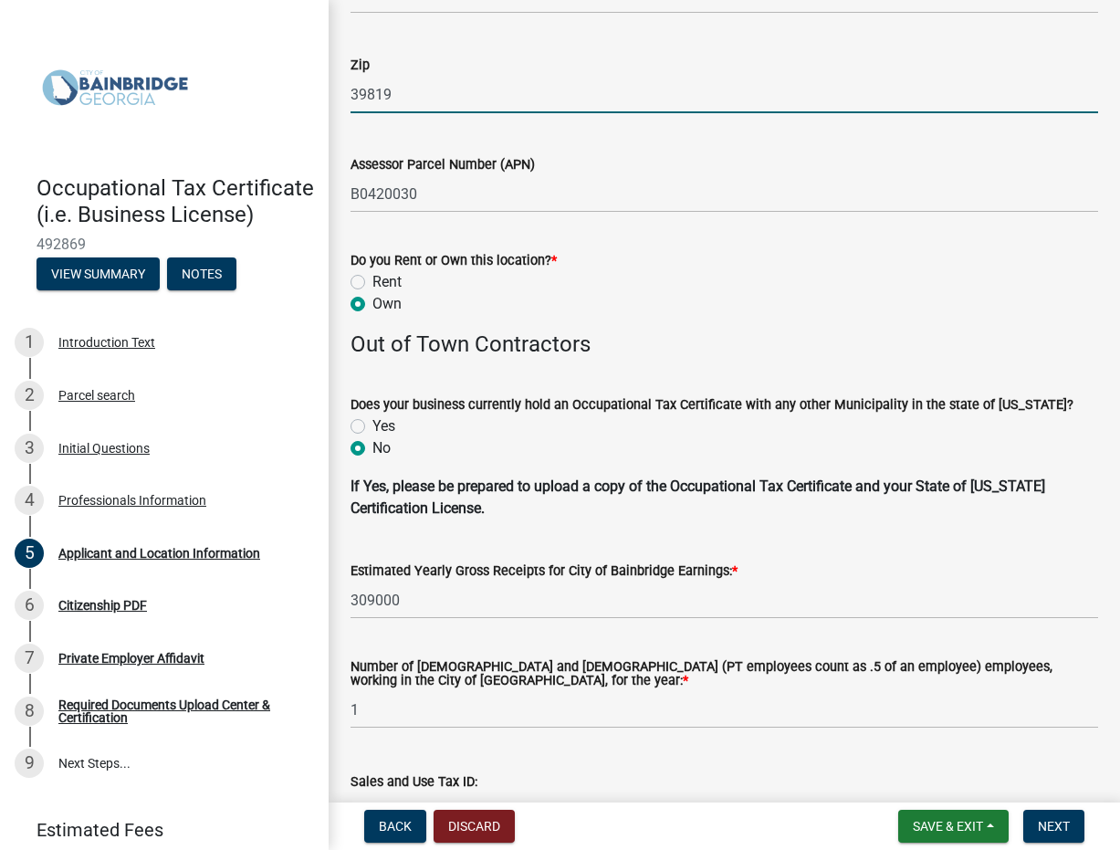
scroll to position [1754, 0]
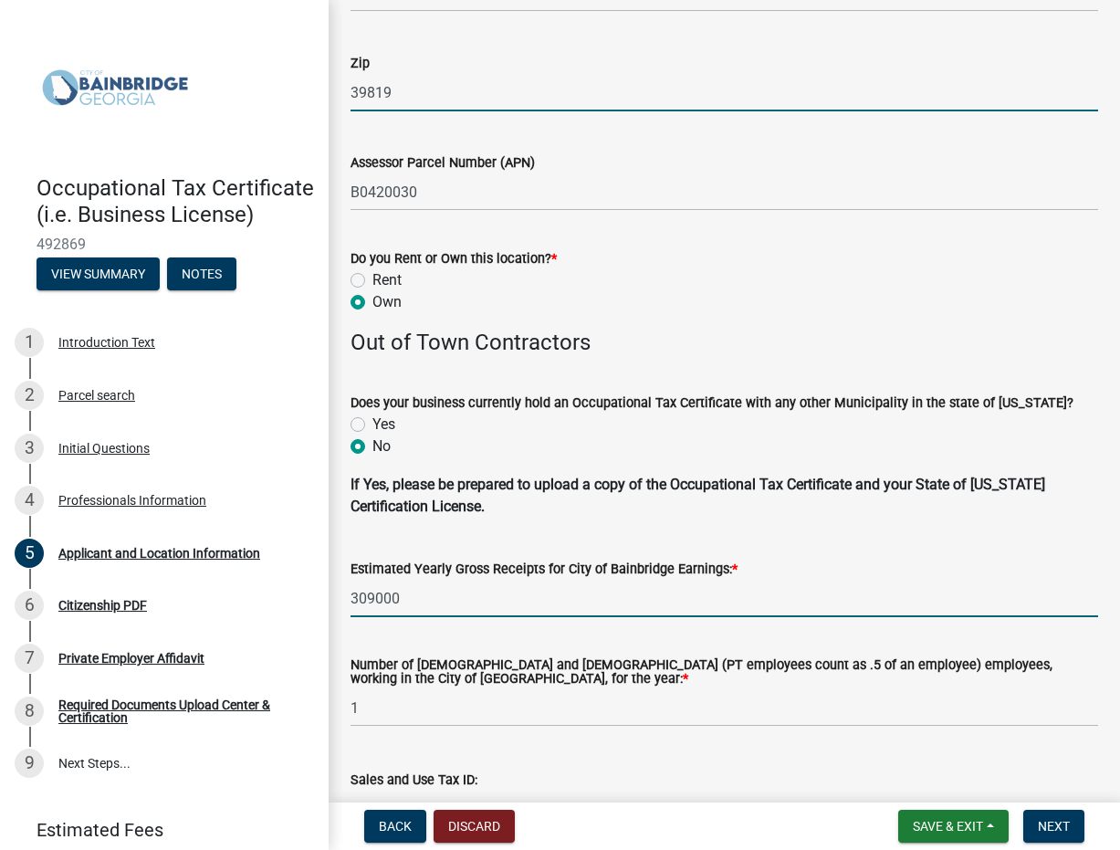
click at [371, 601] on input "309000" at bounding box center [725, 598] width 748 height 37
click at [373, 594] on input "309000" at bounding box center [725, 598] width 748 height 37
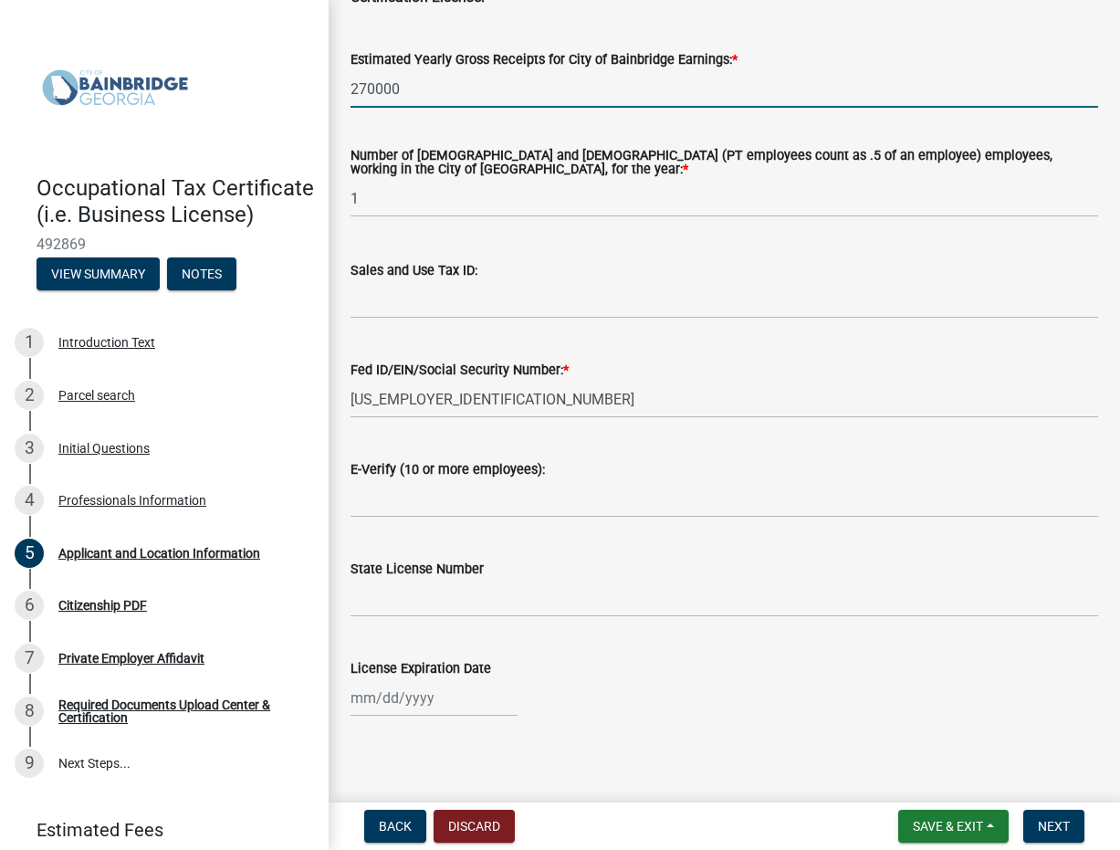
scroll to position [2273, 0]
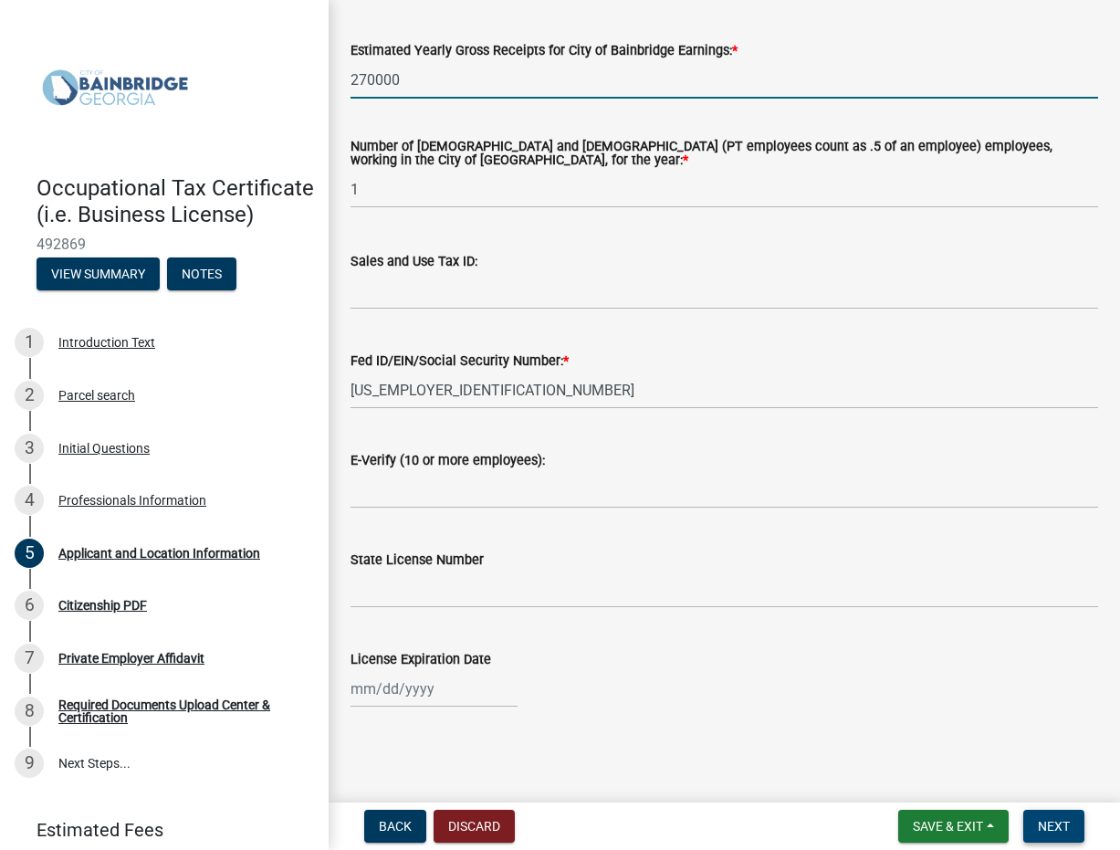
type input "270000"
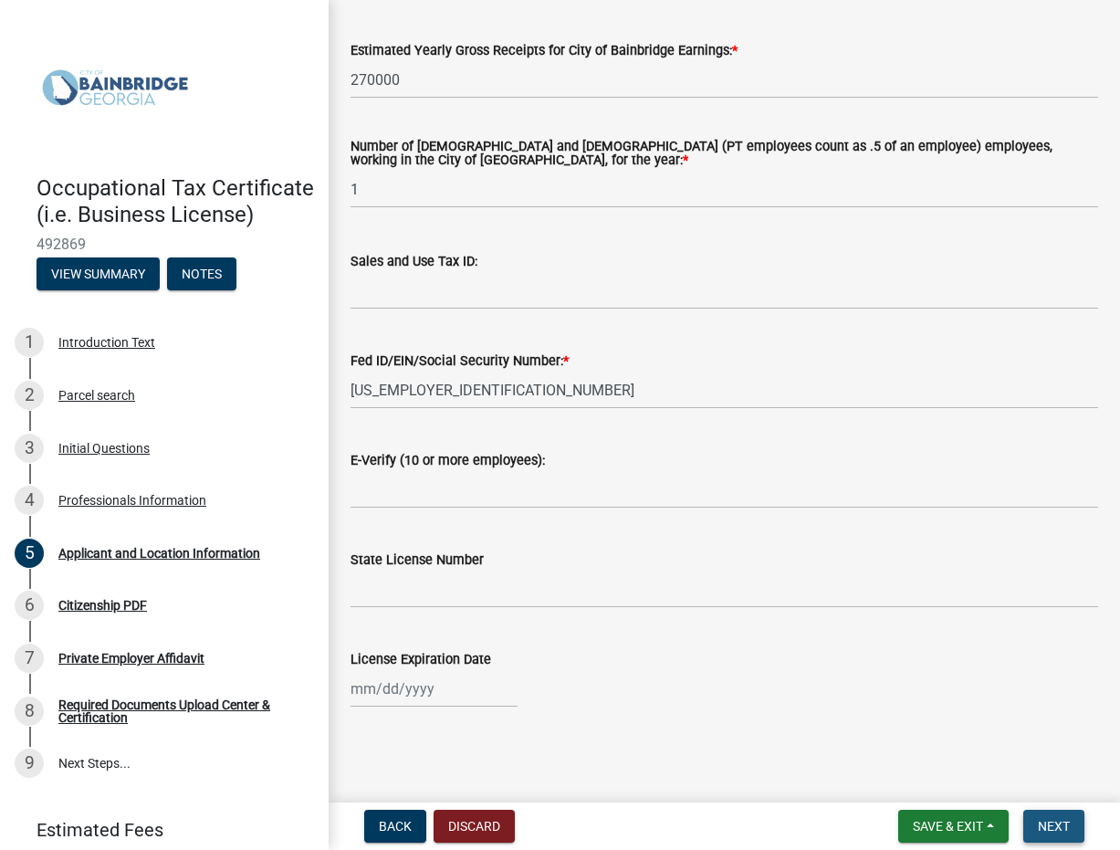
click at [1046, 837] on button "Next" at bounding box center [1053, 826] width 61 height 33
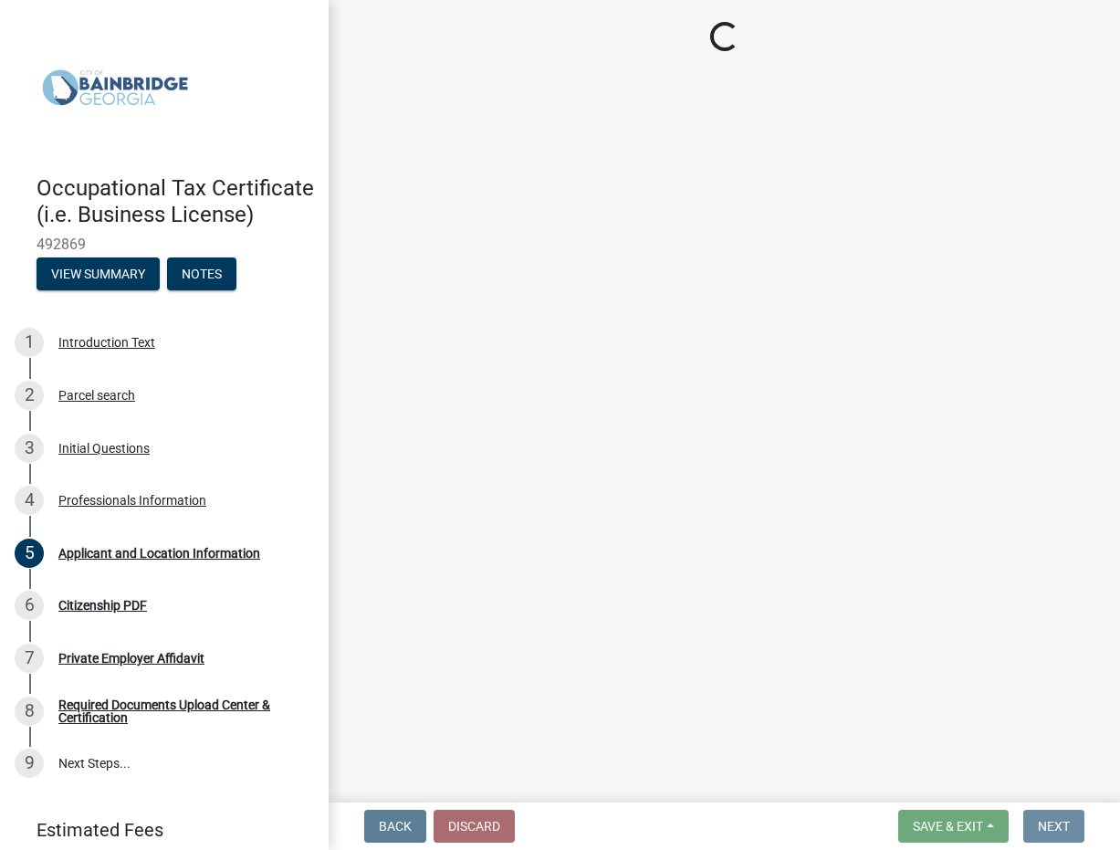
scroll to position [0, 0]
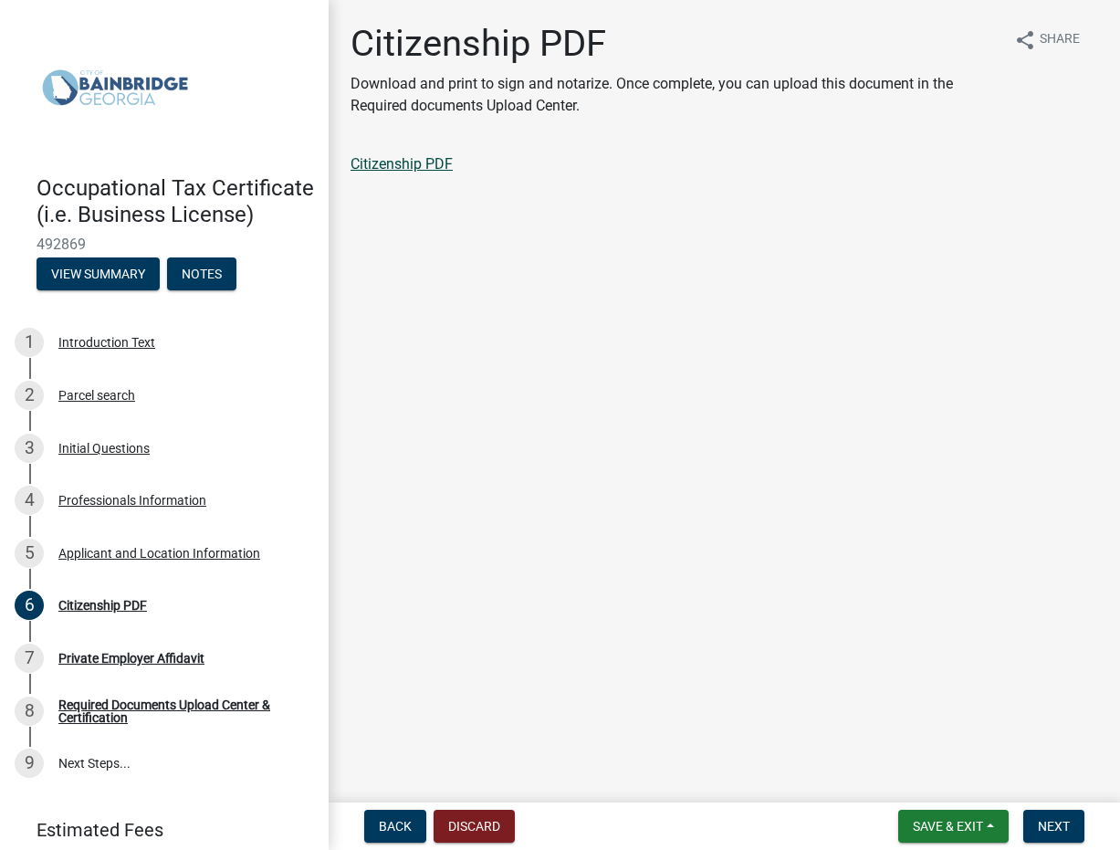
click at [402, 164] on link "Citizenship PDF" at bounding box center [402, 163] width 102 height 17
click at [400, 168] on link "Citizenship PDF" at bounding box center [402, 163] width 102 height 17
click at [1051, 822] on span "Next" at bounding box center [1054, 826] width 32 height 15
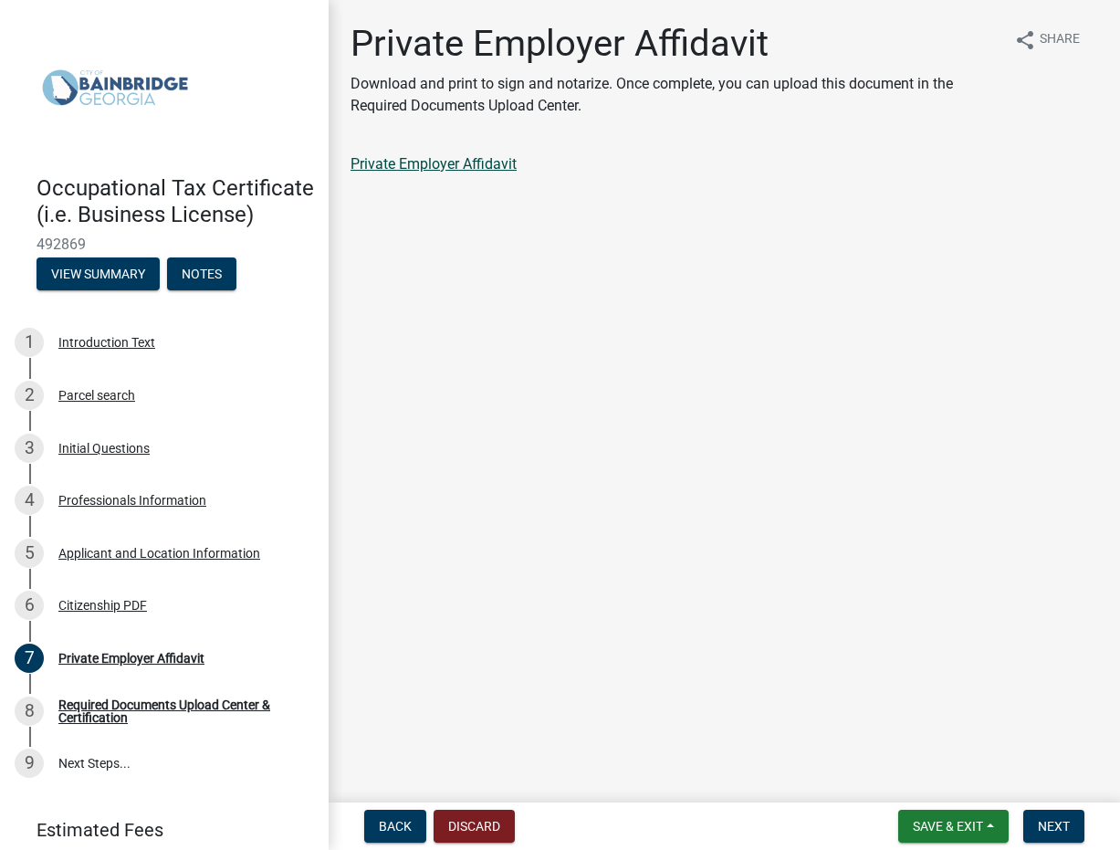
click at [452, 161] on link "Private Employer Affidavit" at bounding box center [434, 163] width 166 height 17
click at [402, 831] on span "Back" at bounding box center [395, 826] width 33 height 15
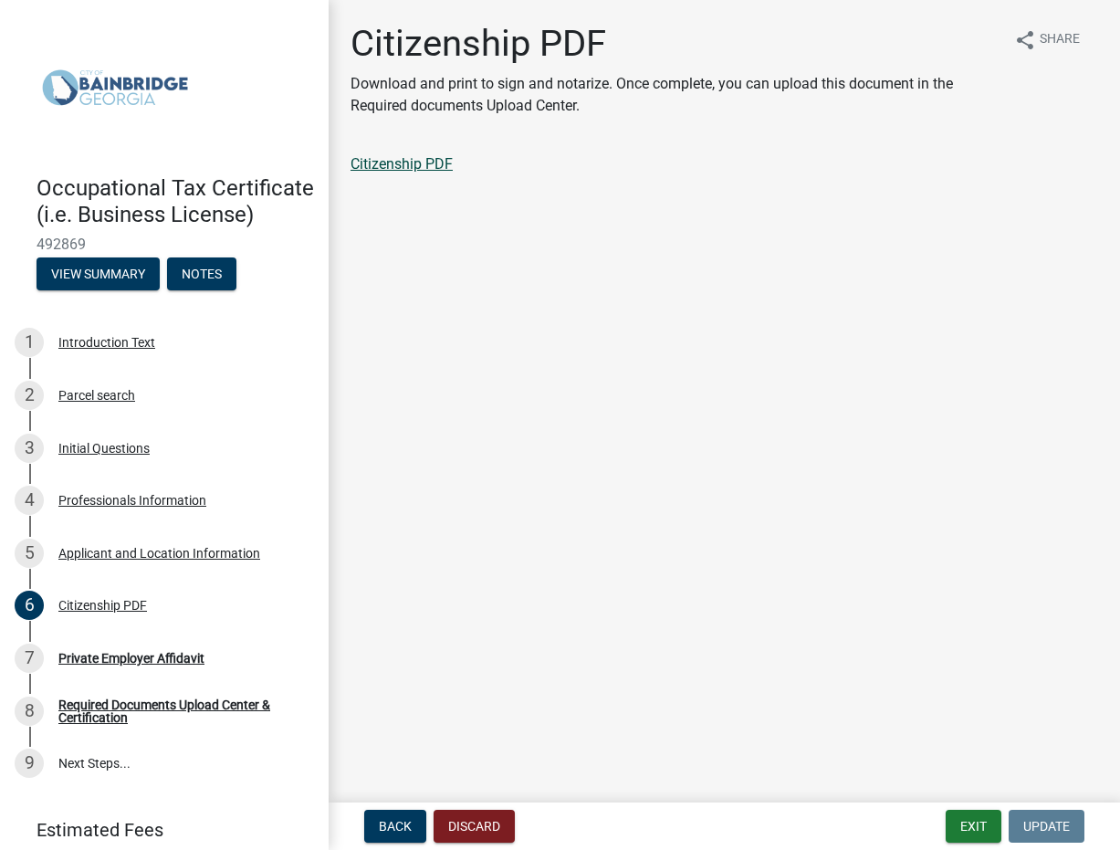
click at [391, 170] on link "Citizenship PDF" at bounding box center [402, 163] width 102 height 17
click at [147, 655] on div "Private Employer Affidavit" at bounding box center [131, 658] width 146 height 13
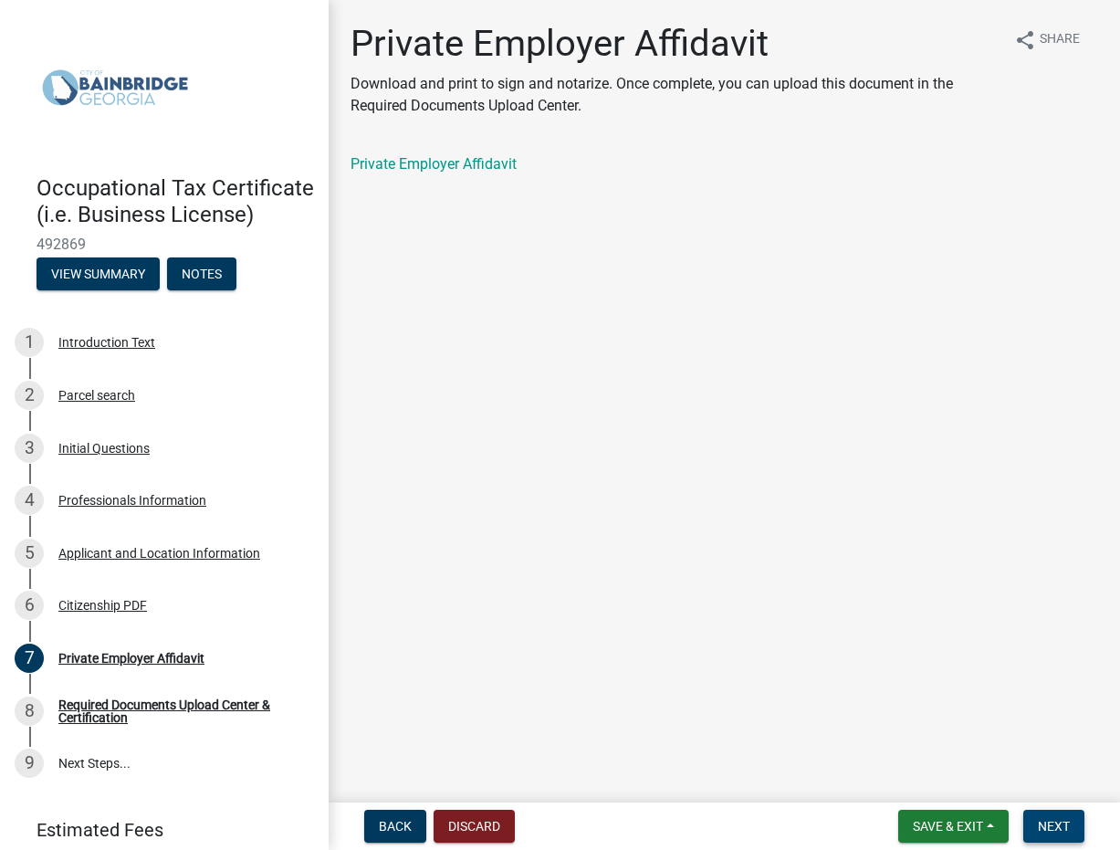
click at [1064, 824] on span "Next" at bounding box center [1054, 826] width 32 height 15
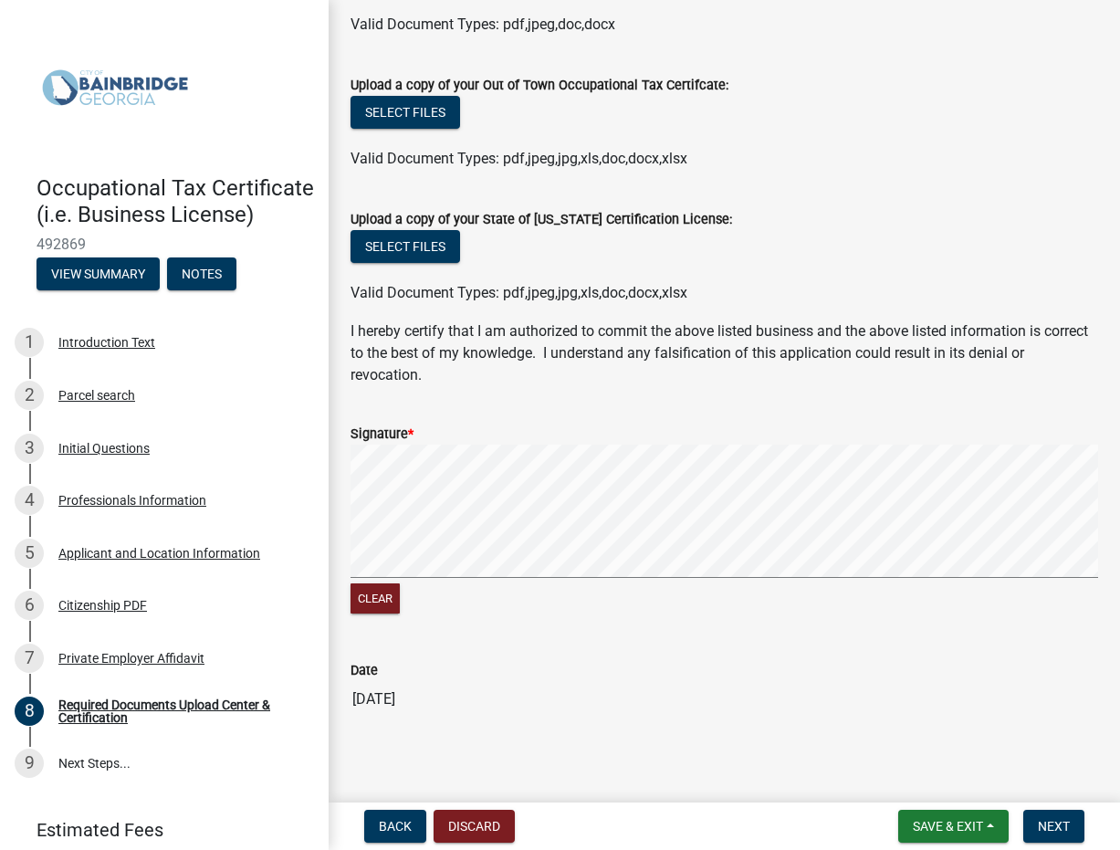
scroll to position [582, 0]
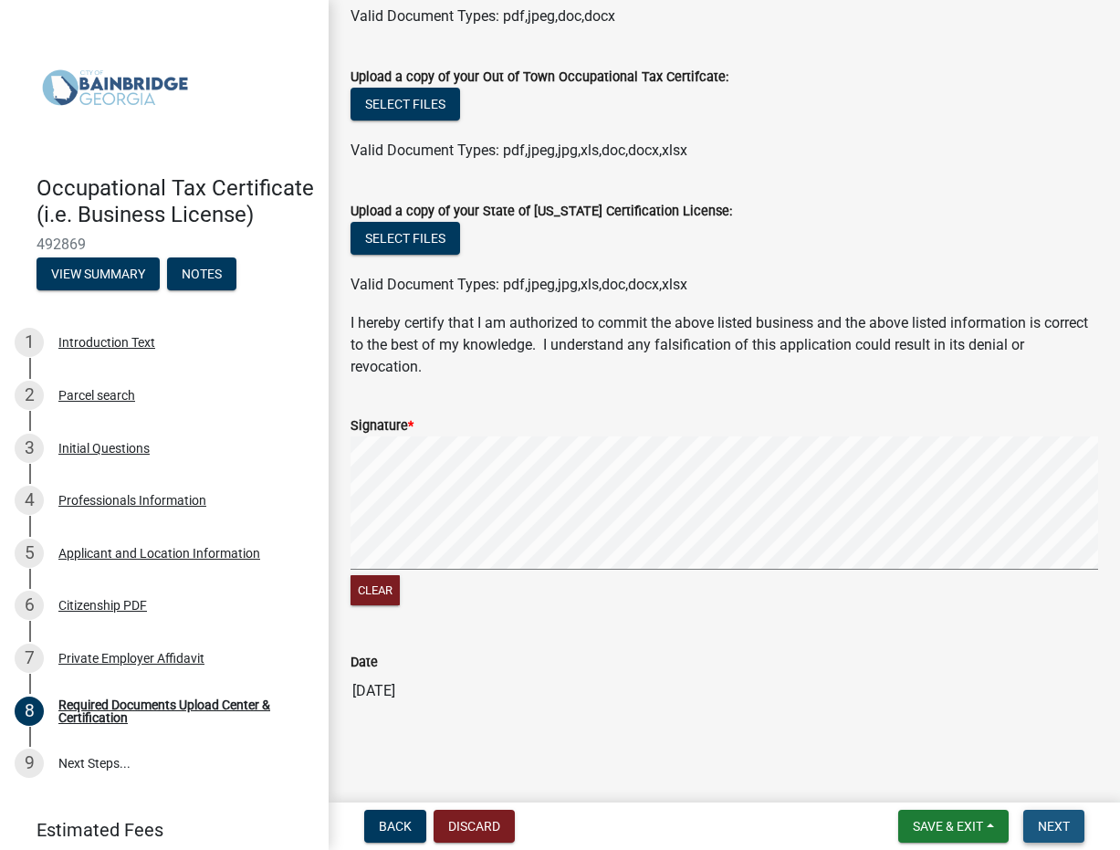
click at [1065, 826] on span "Next" at bounding box center [1054, 826] width 32 height 15
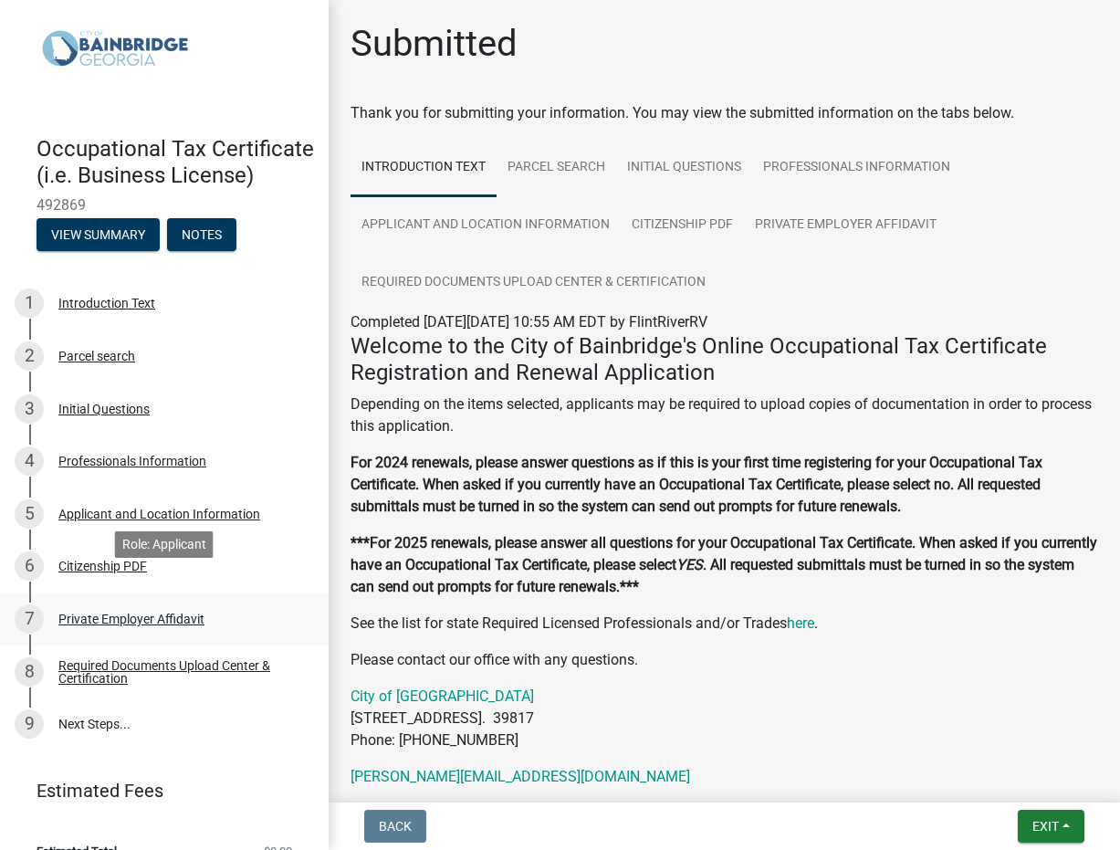
scroll to position [68, 0]
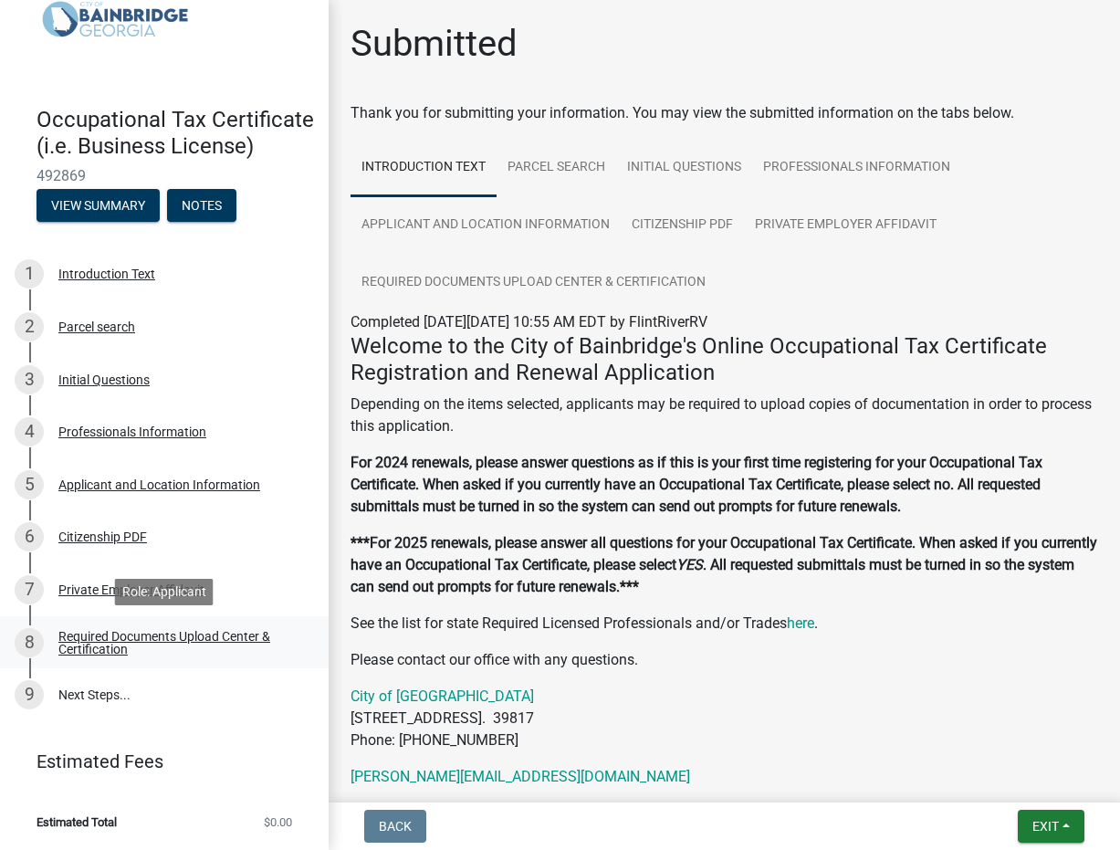
click at [111, 633] on div "Required Documents Upload Center & Certification" at bounding box center [178, 643] width 241 height 26
